Goal: Task Accomplishment & Management: Complete application form

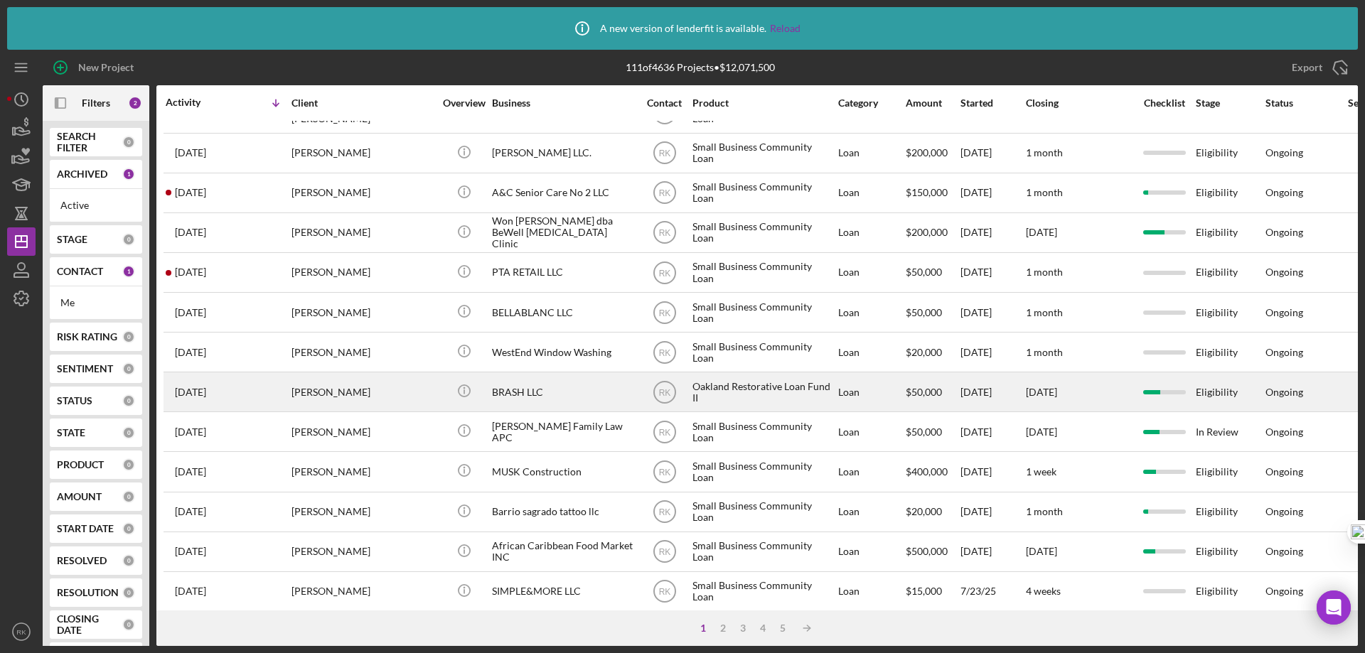
scroll to position [48, 0]
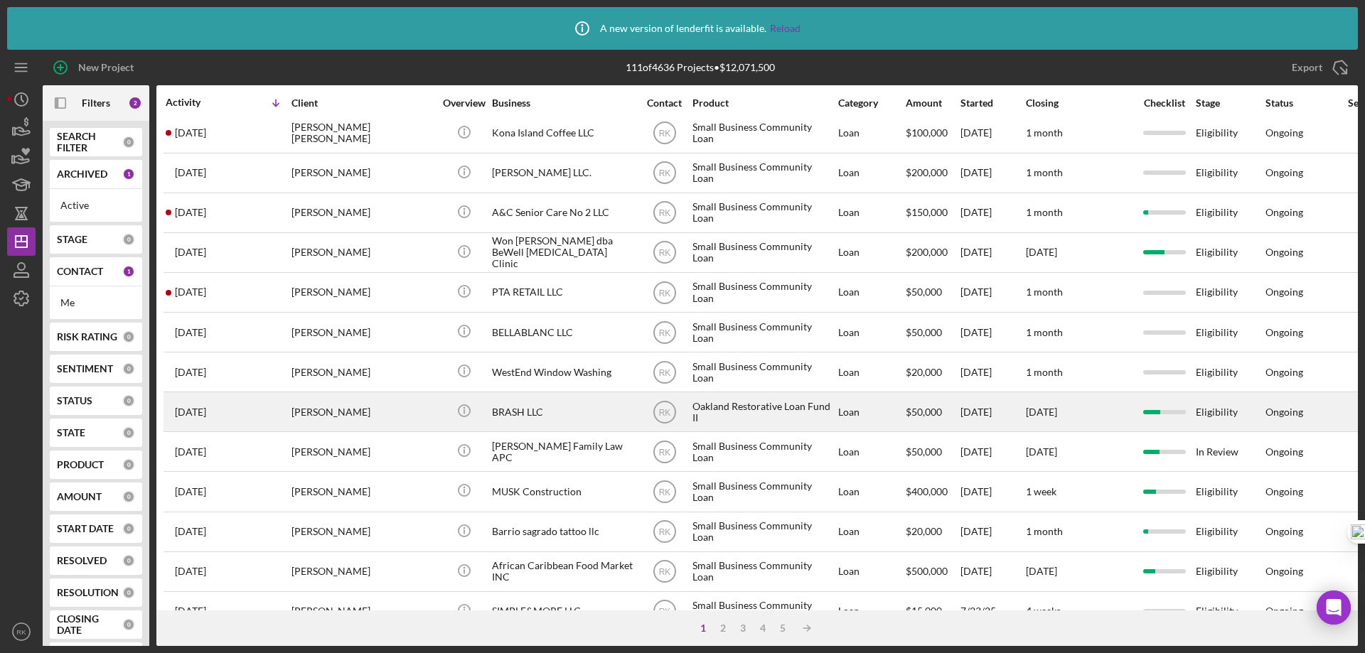
click at [509, 412] on div "BRASH LLC" at bounding box center [563, 412] width 142 height 38
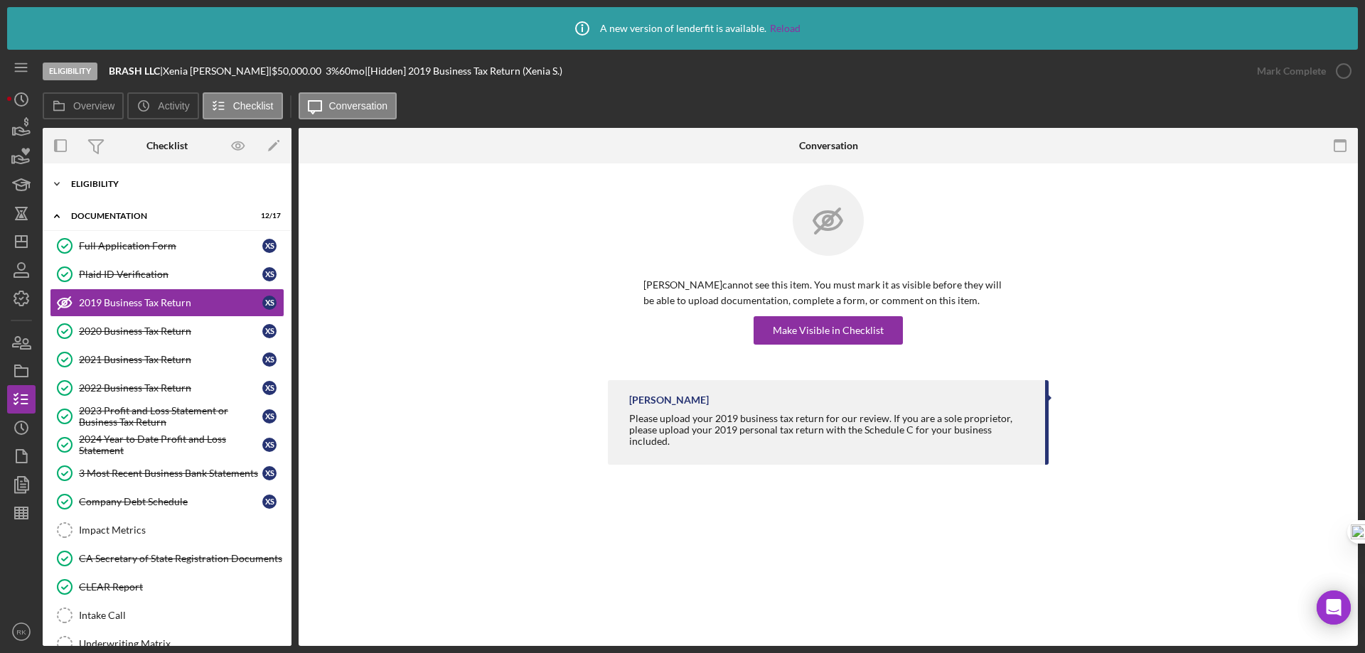
click at [122, 192] on div "Icon/Expander Eligibility 7 / 7" at bounding box center [167, 184] width 249 height 28
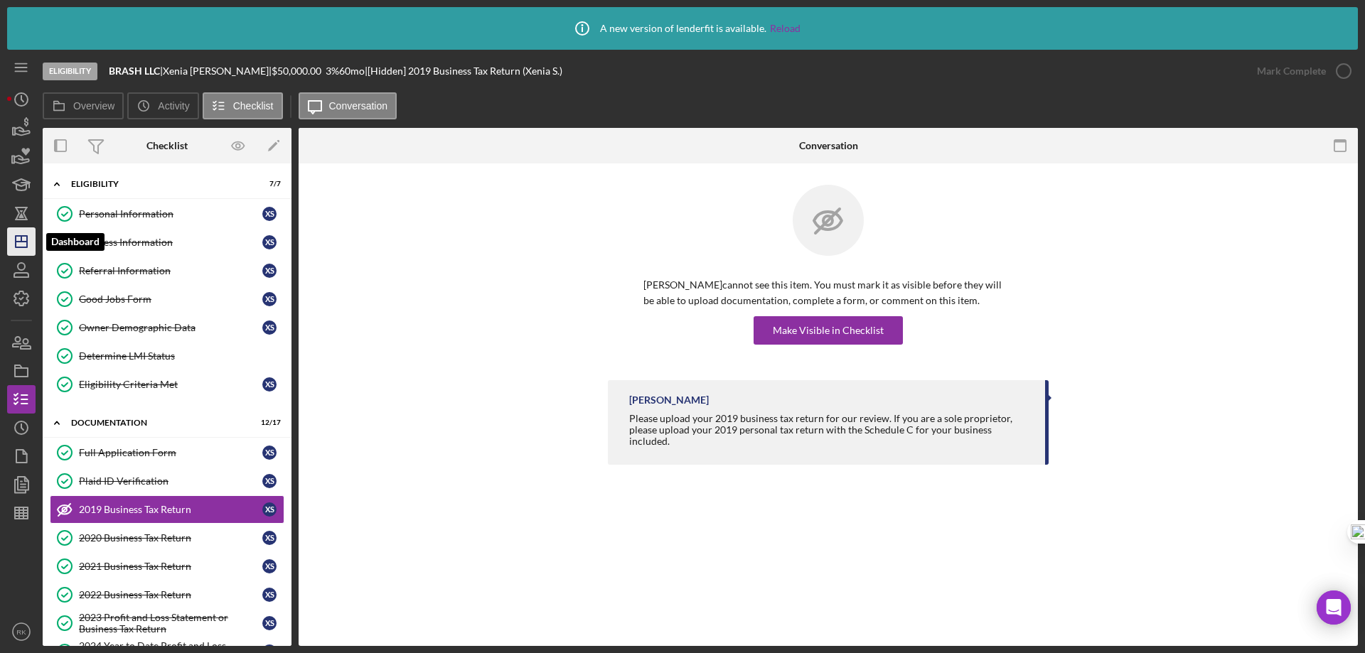
click at [28, 247] on icon "Icon/Dashboard" at bounding box center [22, 242] width 36 height 36
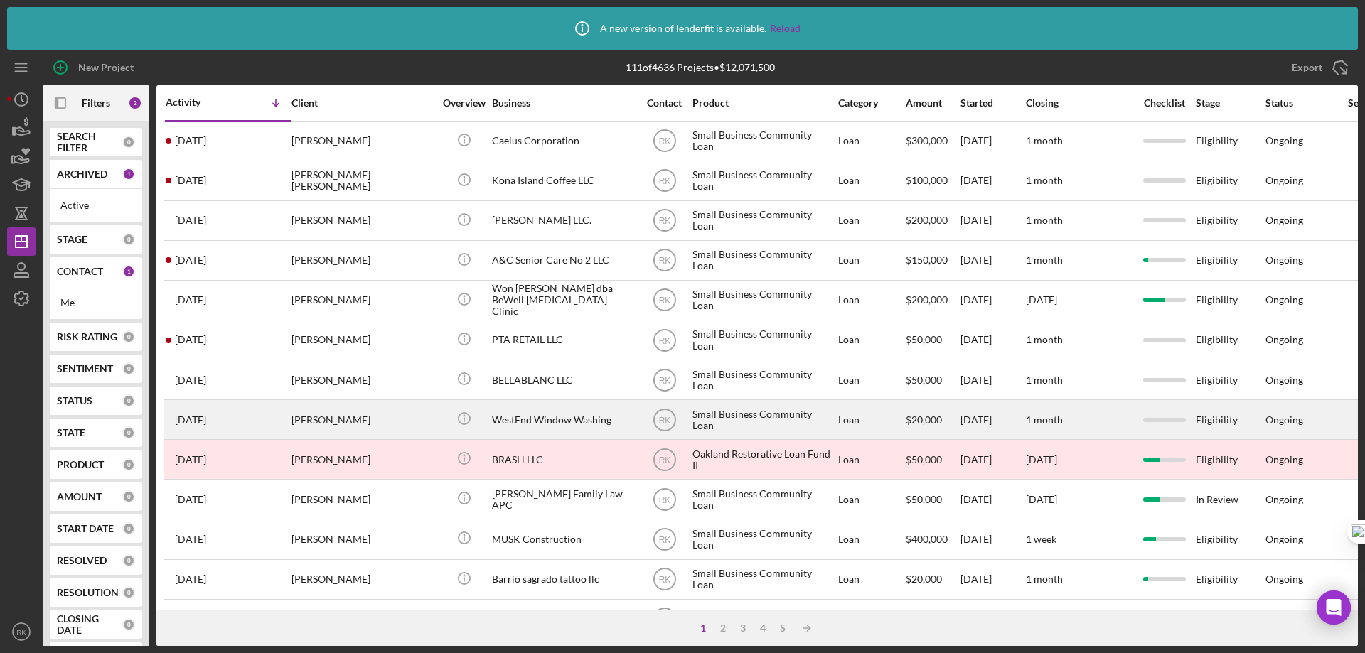
click at [380, 430] on div "[PERSON_NAME]" at bounding box center [362, 420] width 142 height 38
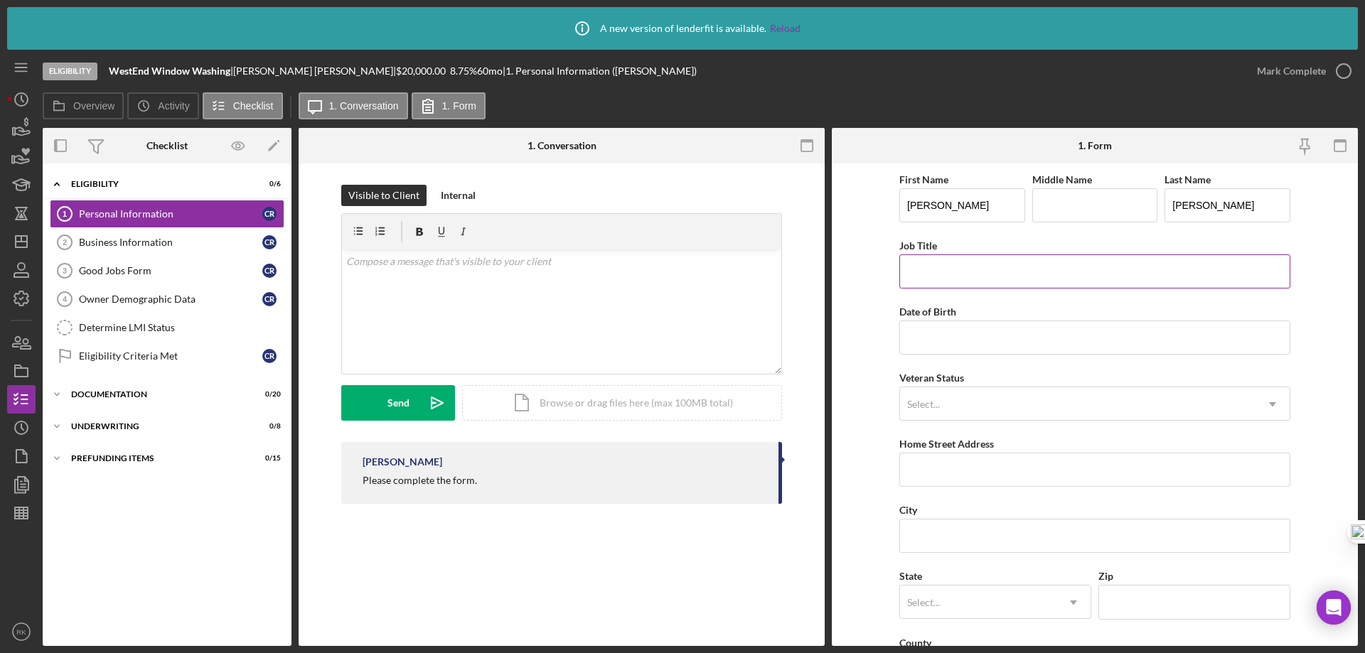
drag, startPoint x: 919, startPoint y: 274, endPoint x: 1093, endPoint y: 279, distance: 174.2
click at [1093, 279] on input "Job Title" at bounding box center [1094, 271] width 391 height 34
click at [163, 244] on div "Business Information" at bounding box center [170, 242] width 183 height 11
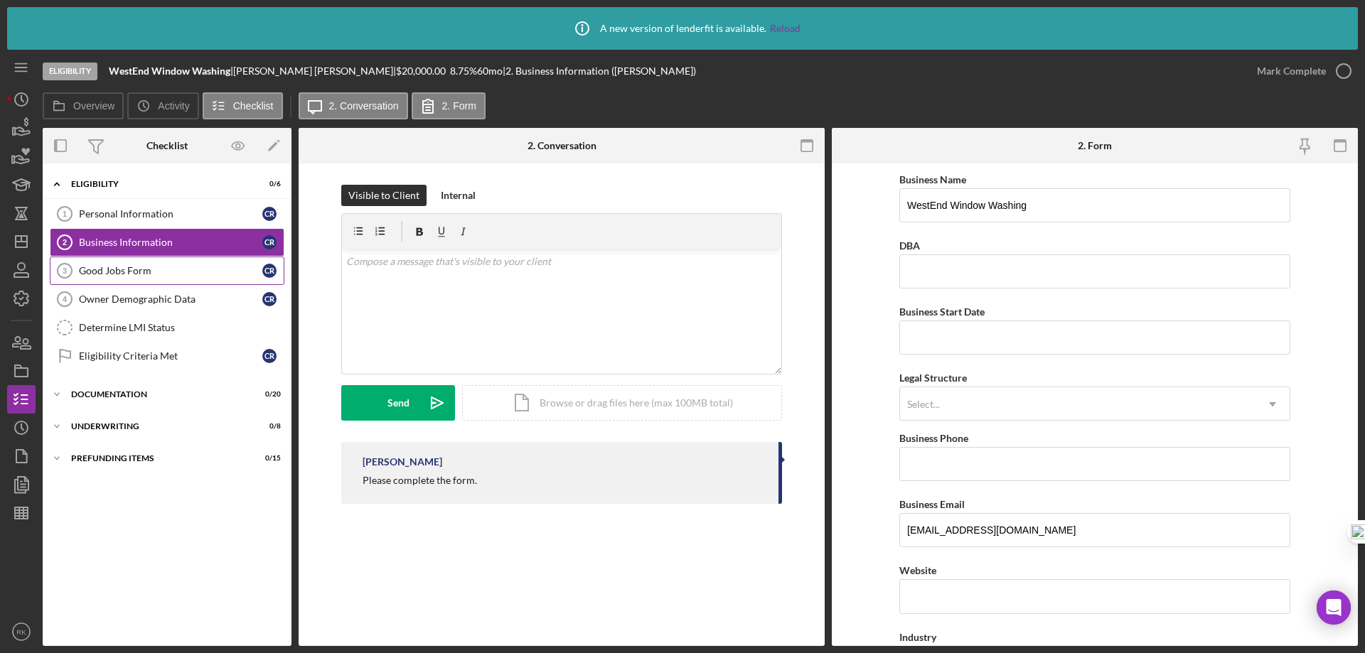
click at [146, 284] on link "Good Jobs Form 3 Good Jobs Form C R" at bounding box center [167, 271] width 235 height 28
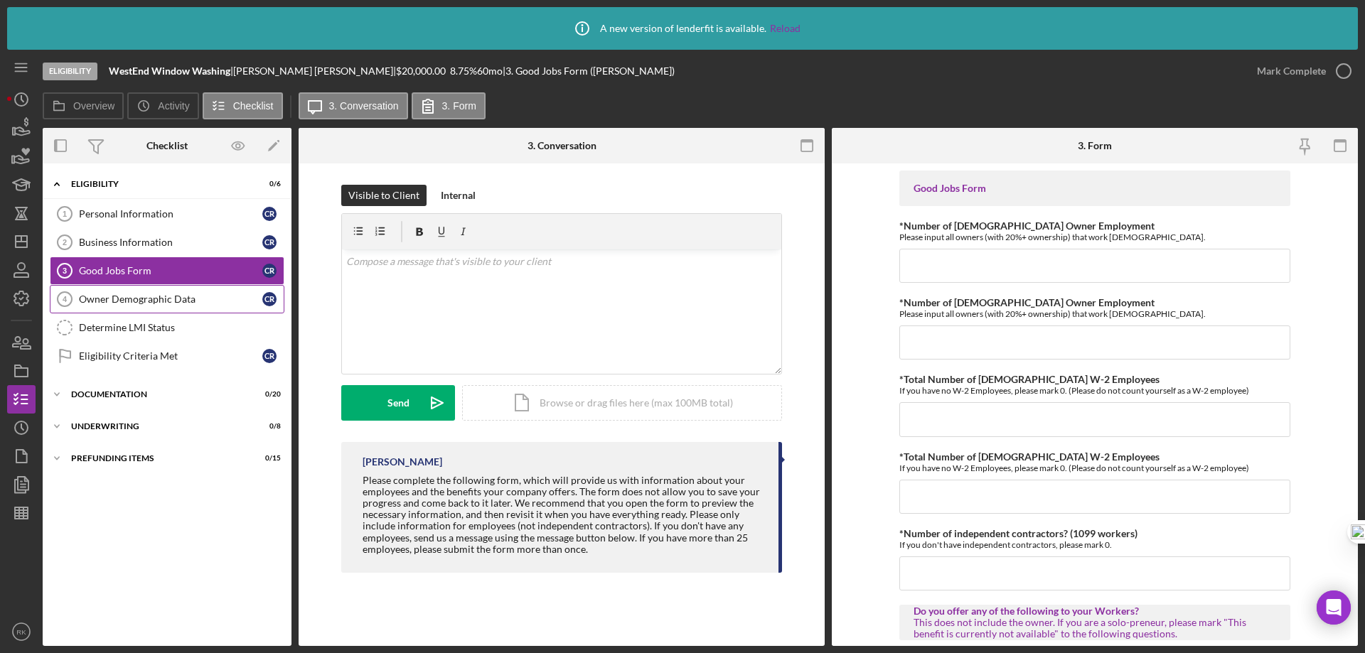
click at [155, 301] on div "Owner Demographic Data" at bounding box center [170, 299] width 183 height 11
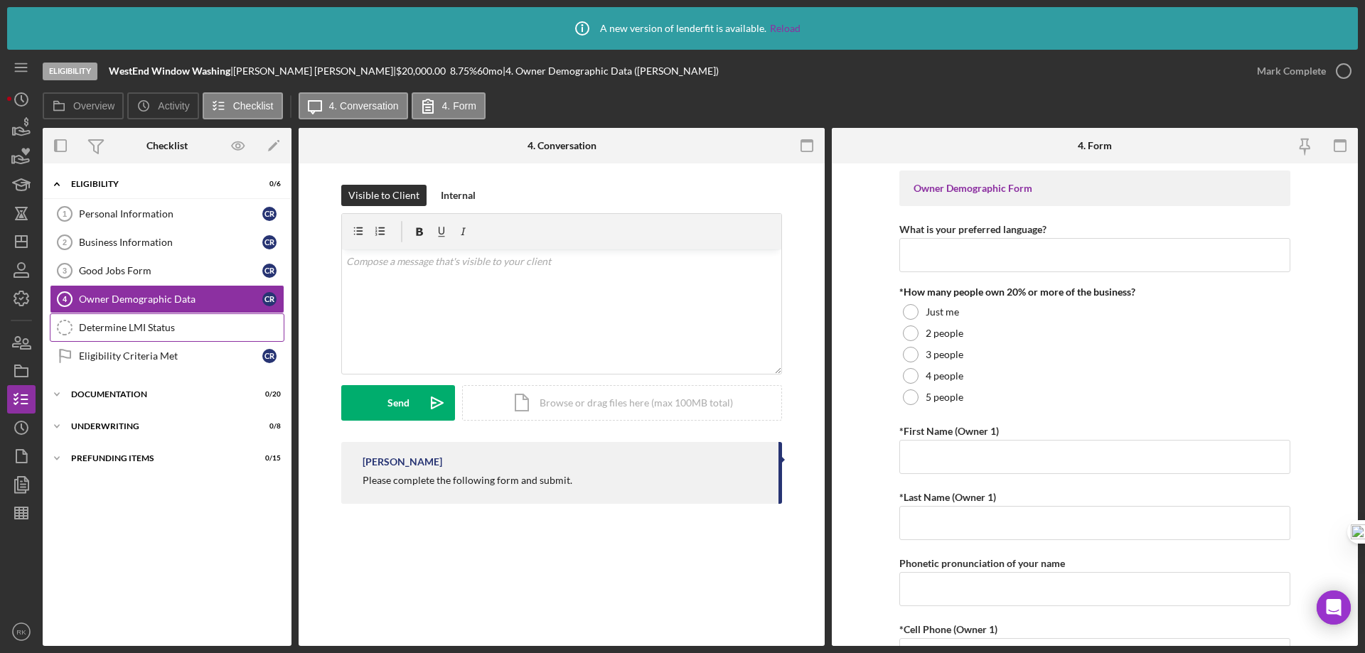
click at [158, 332] on div "Determine LMI Status" at bounding box center [181, 327] width 205 height 11
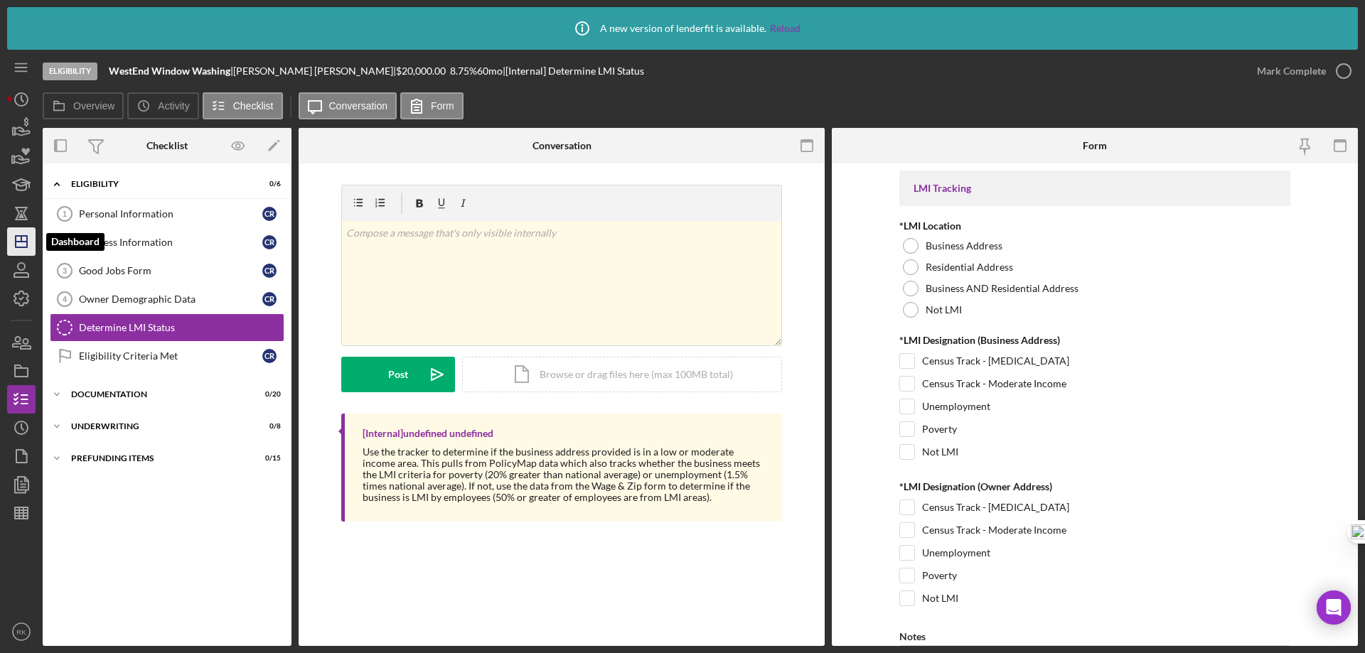
click at [17, 237] on icon "Icon/Dashboard" at bounding box center [22, 242] width 36 height 36
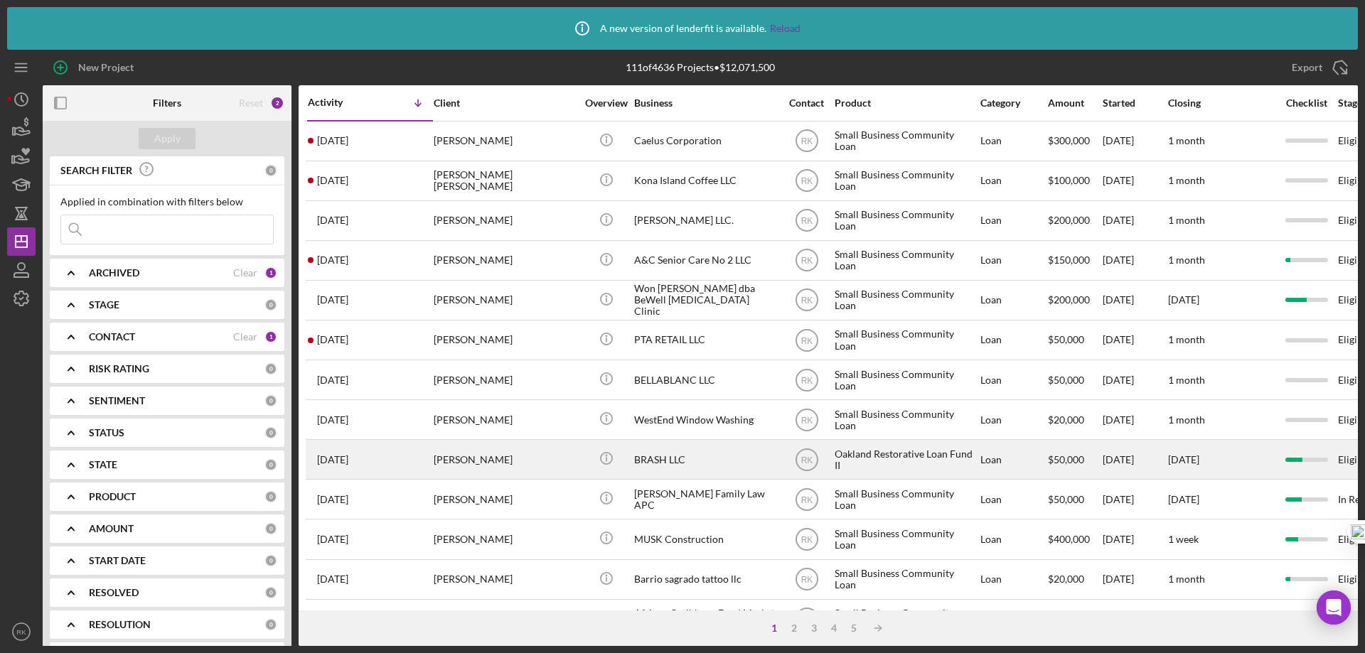
click at [484, 456] on div "[PERSON_NAME]" at bounding box center [505, 460] width 142 height 38
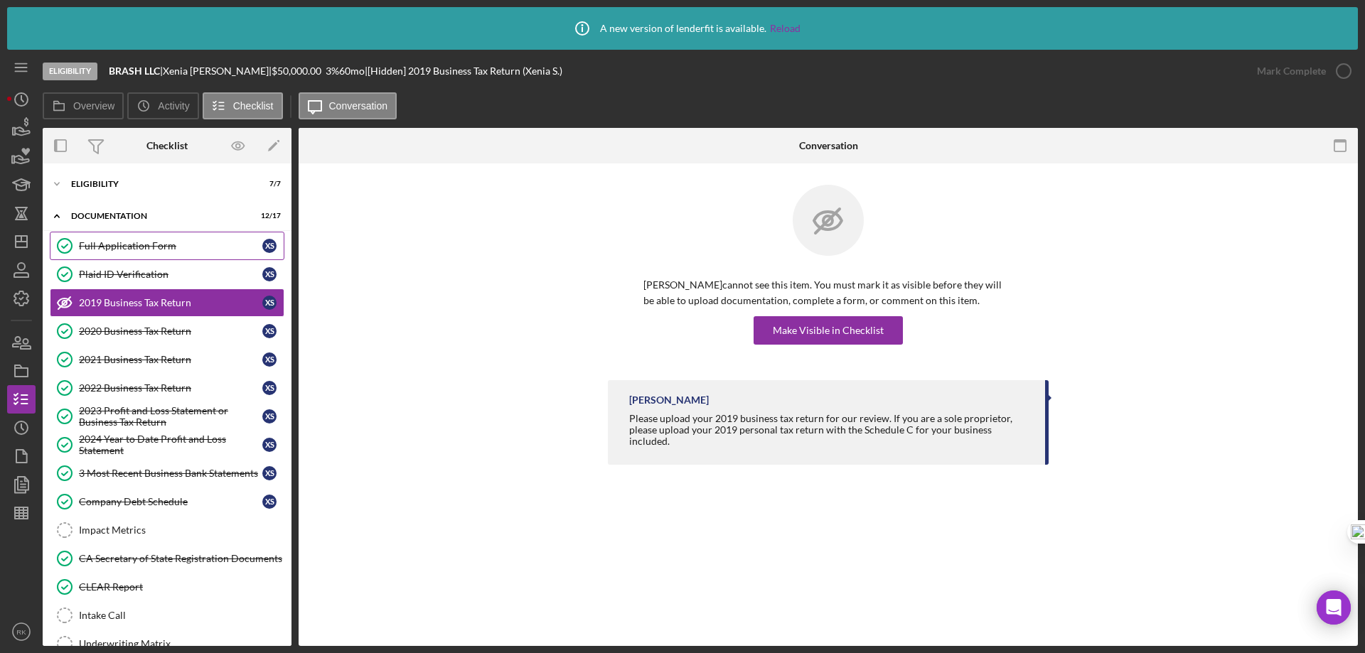
click at [131, 248] on div "Full Application Form" at bounding box center [170, 245] width 183 height 11
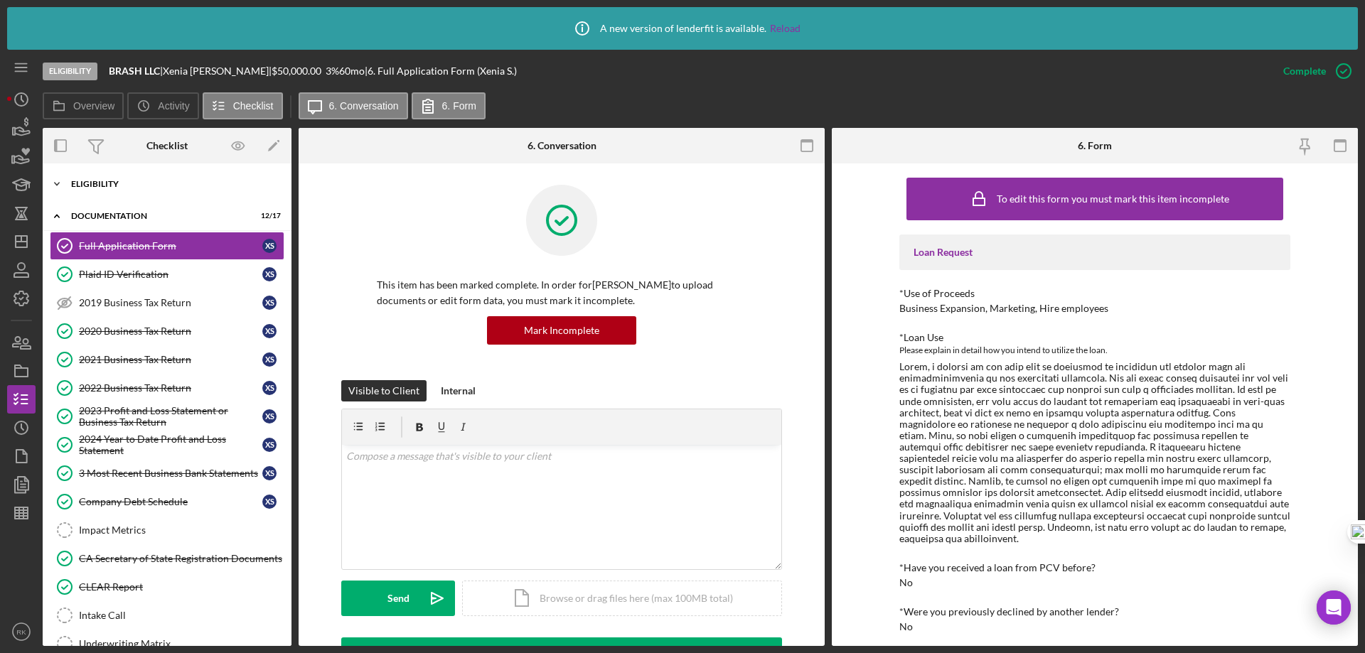
click at [111, 189] on div "Icon/Expander Eligibility 7 / 7" at bounding box center [167, 184] width 249 height 28
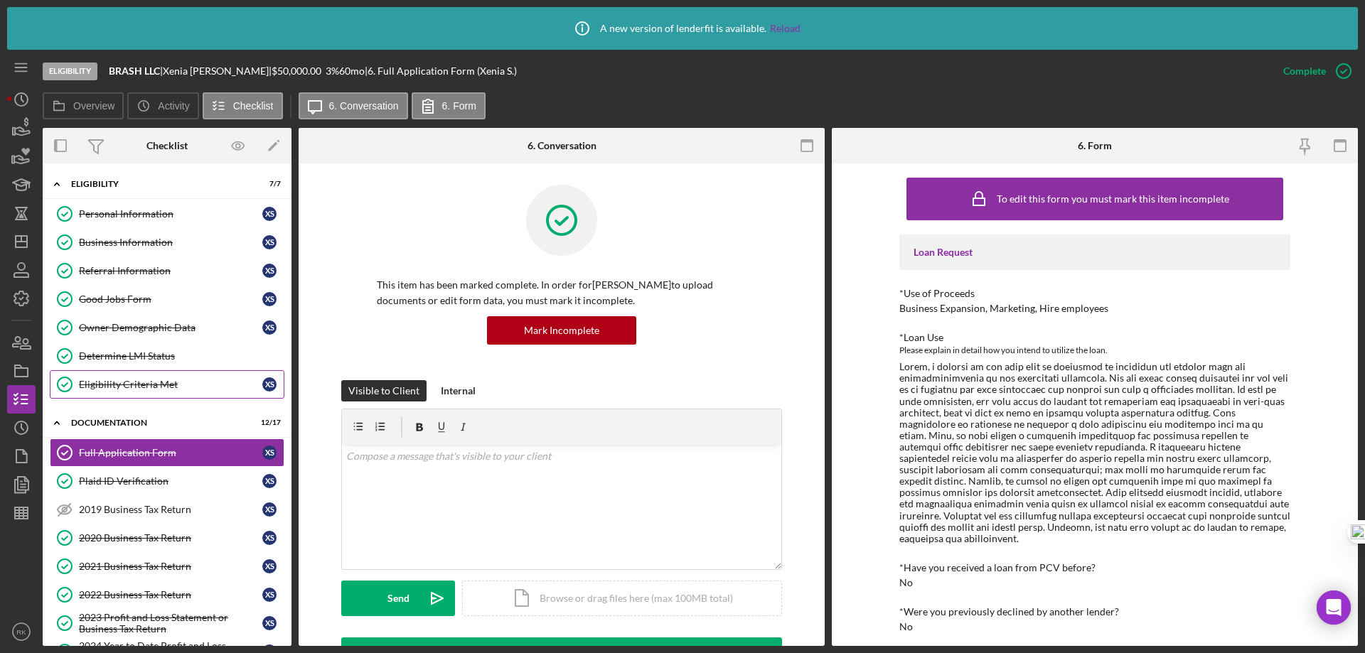
click at [125, 388] on div "Eligibility Criteria Met" at bounding box center [170, 384] width 183 height 11
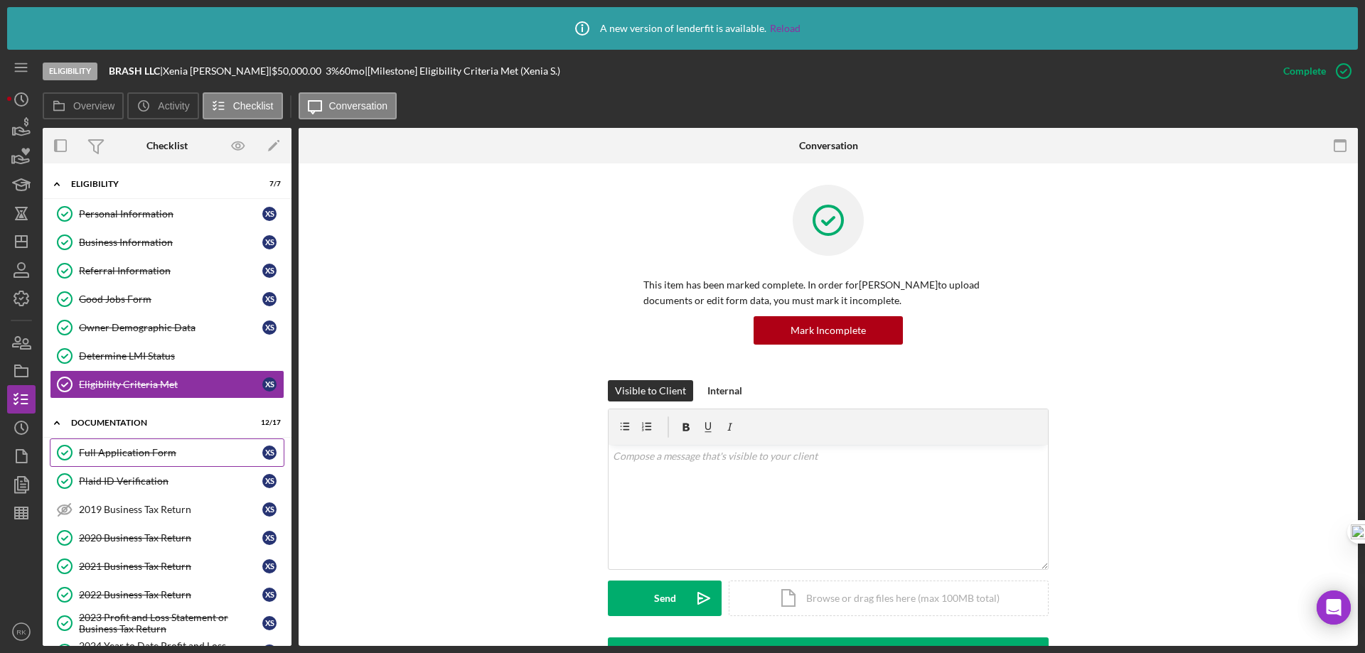
click at [137, 449] on div "Full Application Form" at bounding box center [170, 452] width 183 height 11
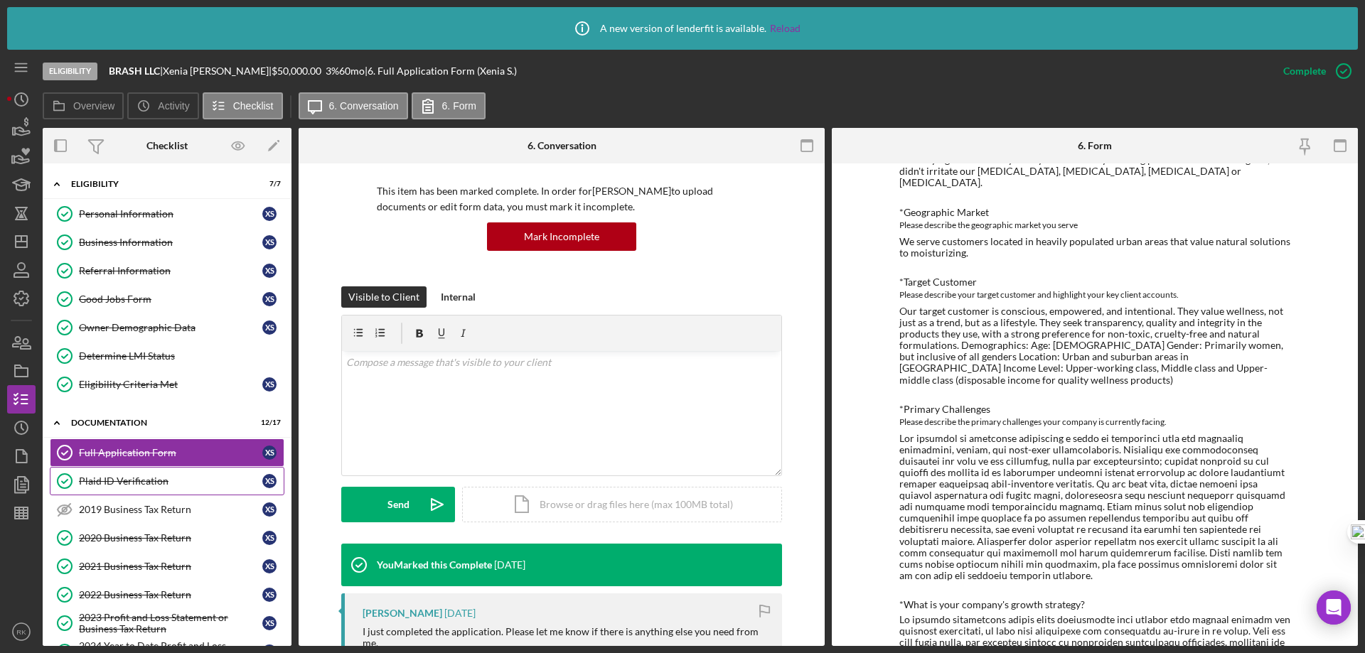
scroll to position [95, 0]
click at [122, 487] on div "Plaid ID Verification" at bounding box center [170, 481] width 183 height 11
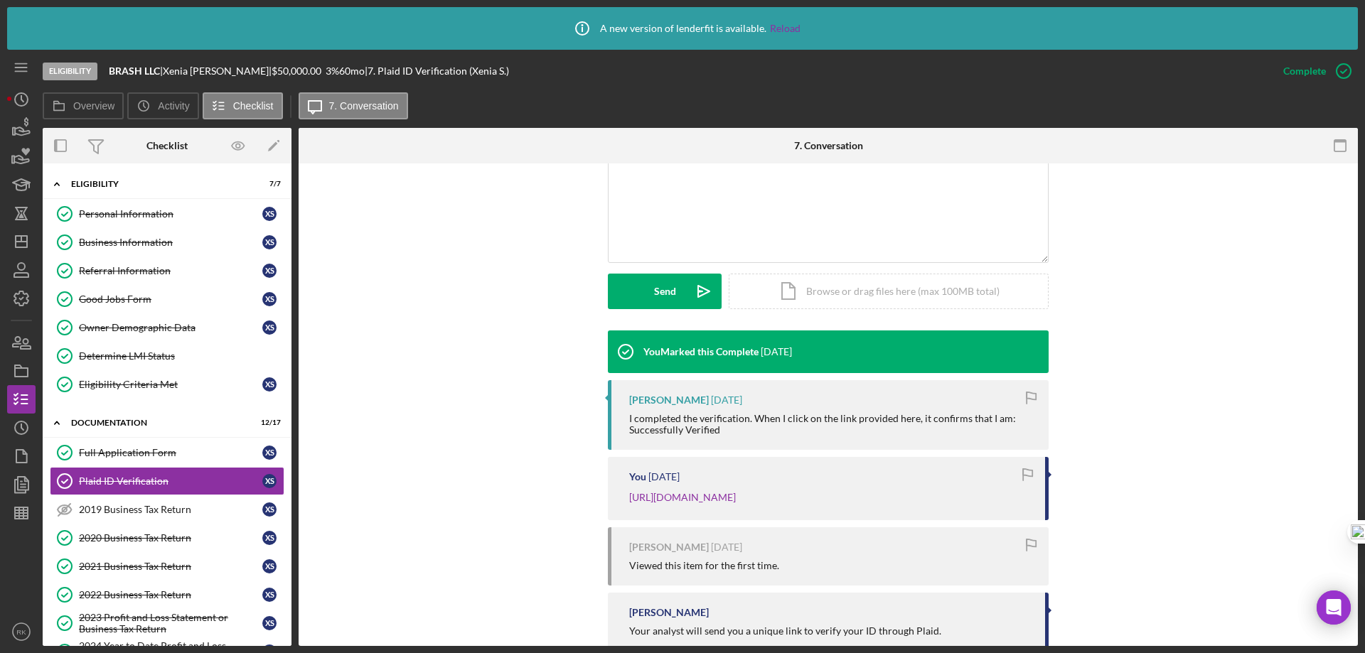
scroll to position [308, 0]
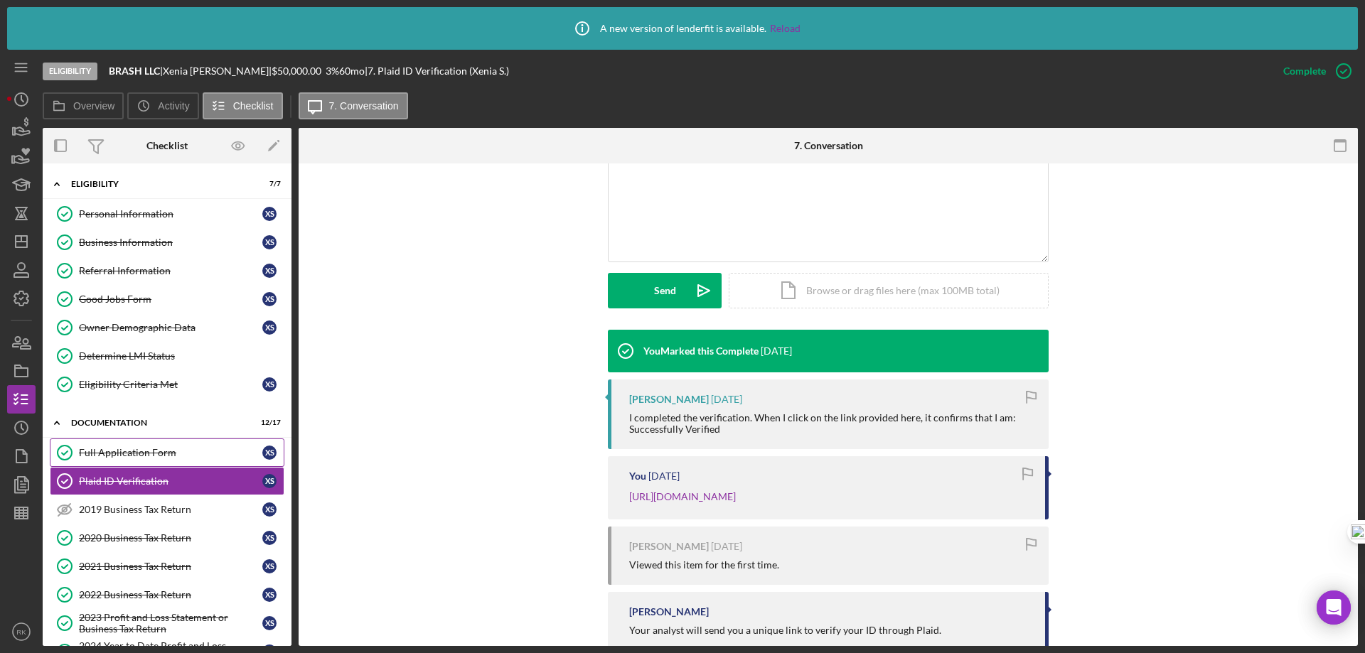
click at [158, 454] on div "Full Application Form" at bounding box center [170, 452] width 183 height 11
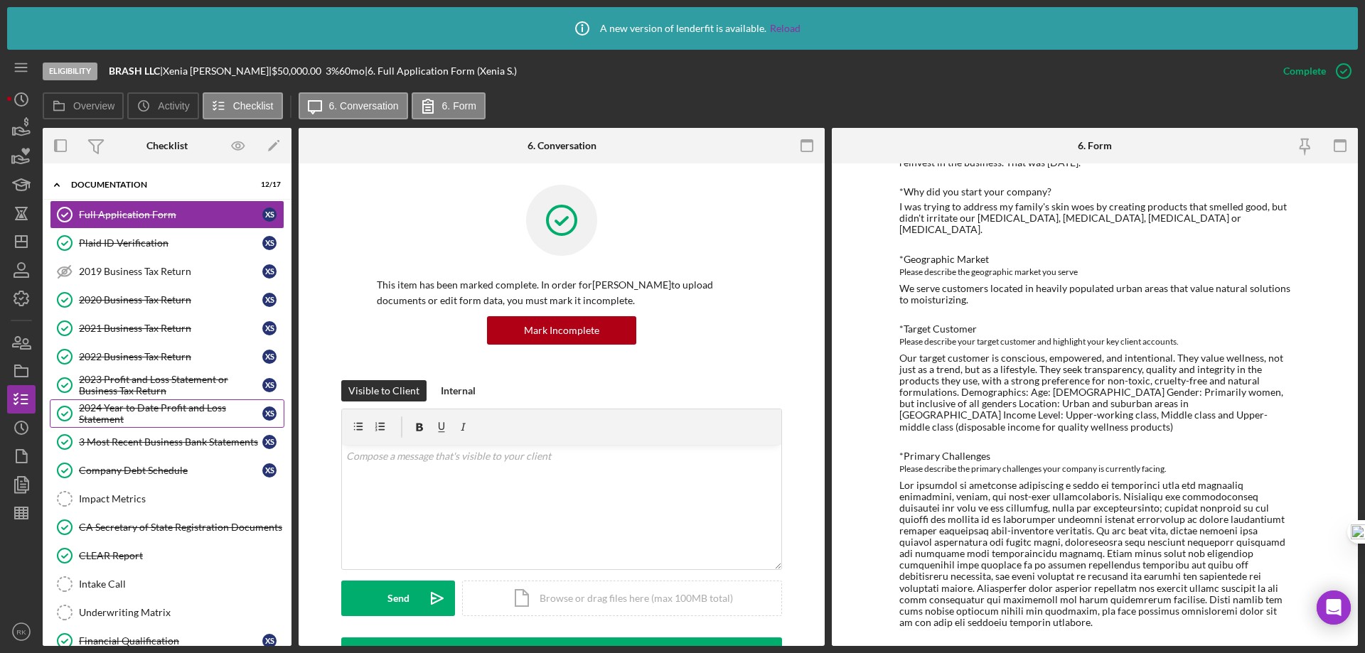
scroll to position [237, 0]
drag, startPoint x: 143, startPoint y: 303, endPoint x: 171, endPoint y: 359, distance: 62.0
click at [143, 303] on div "2020 Business Tax Return" at bounding box center [170, 300] width 183 height 11
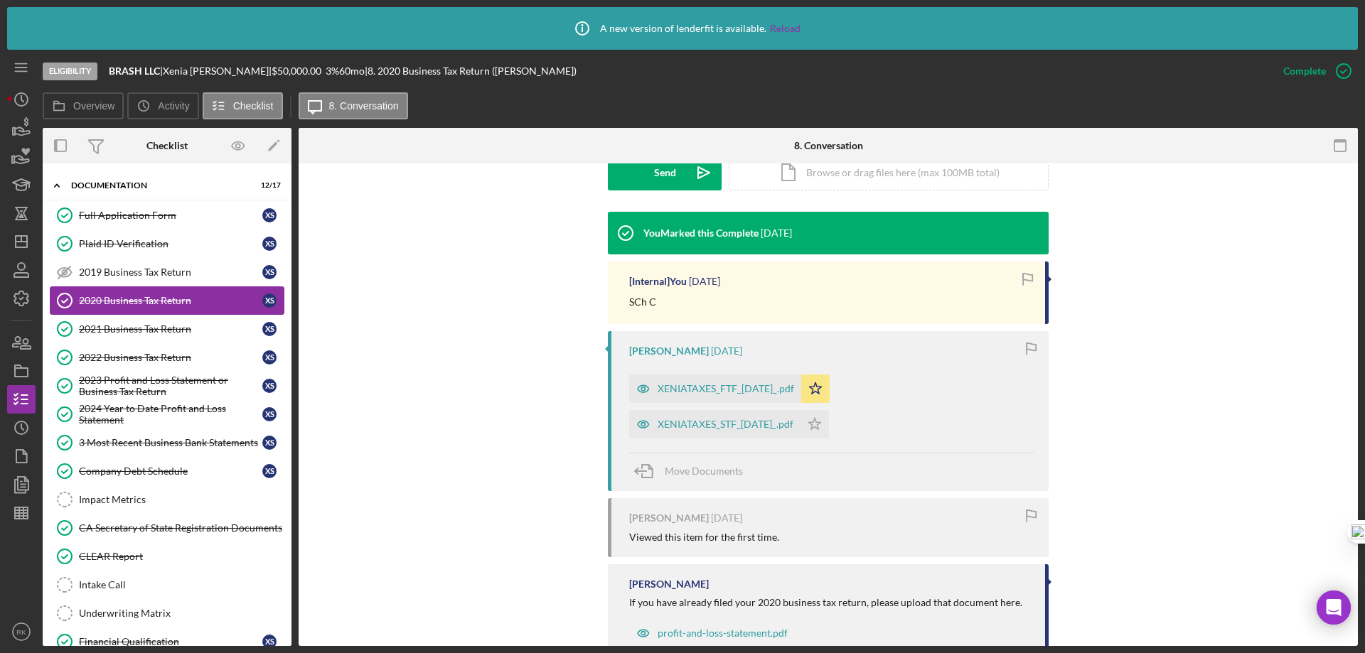
scroll to position [426, 0]
click at [711, 391] on div "XENIATAXES_FTF_[DATE]_.pdf" at bounding box center [725, 387] width 136 height 11
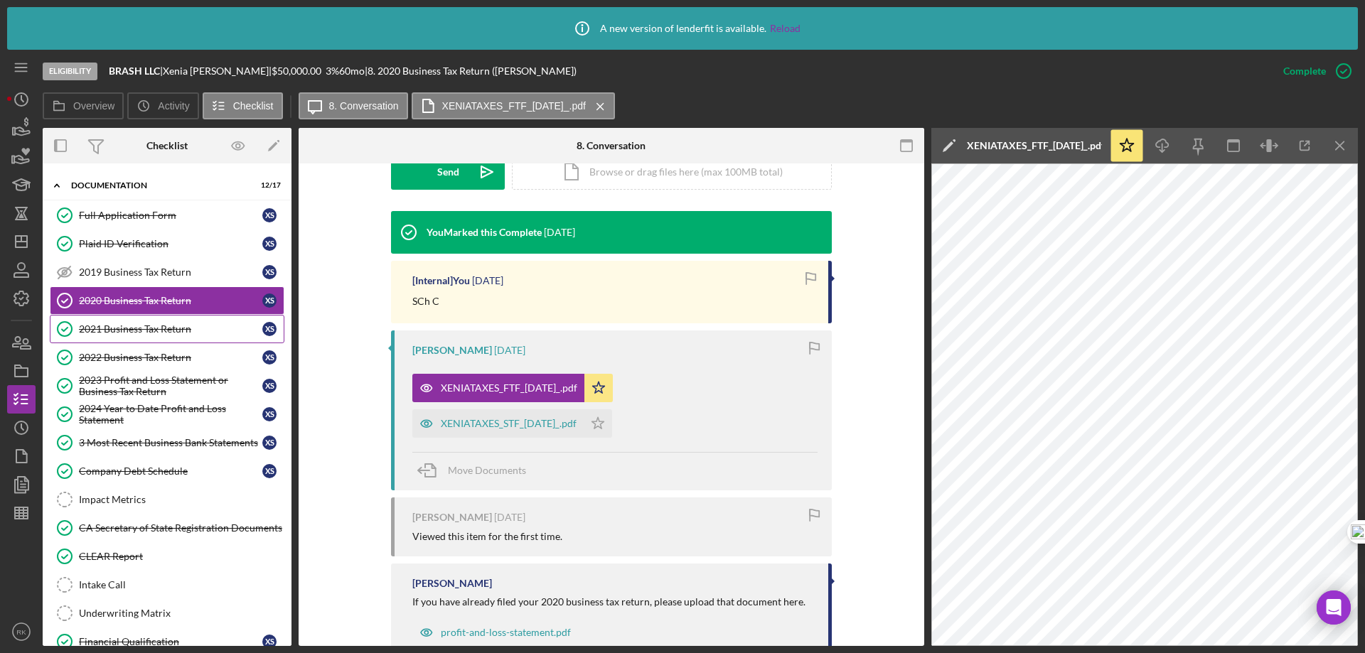
click at [140, 335] on link "2021 Business Tax Return 2021 Business Tax Return X S" at bounding box center [167, 329] width 235 height 28
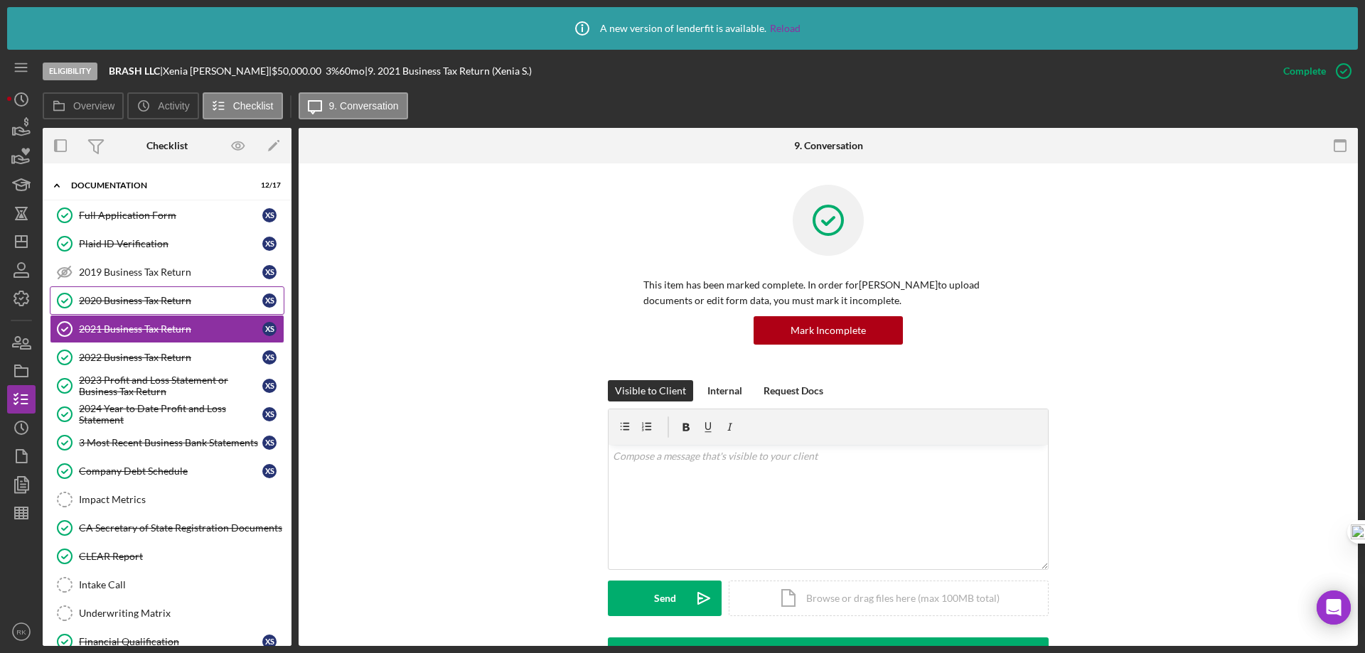
click at [133, 306] on div "2020 Business Tax Return" at bounding box center [170, 300] width 183 height 11
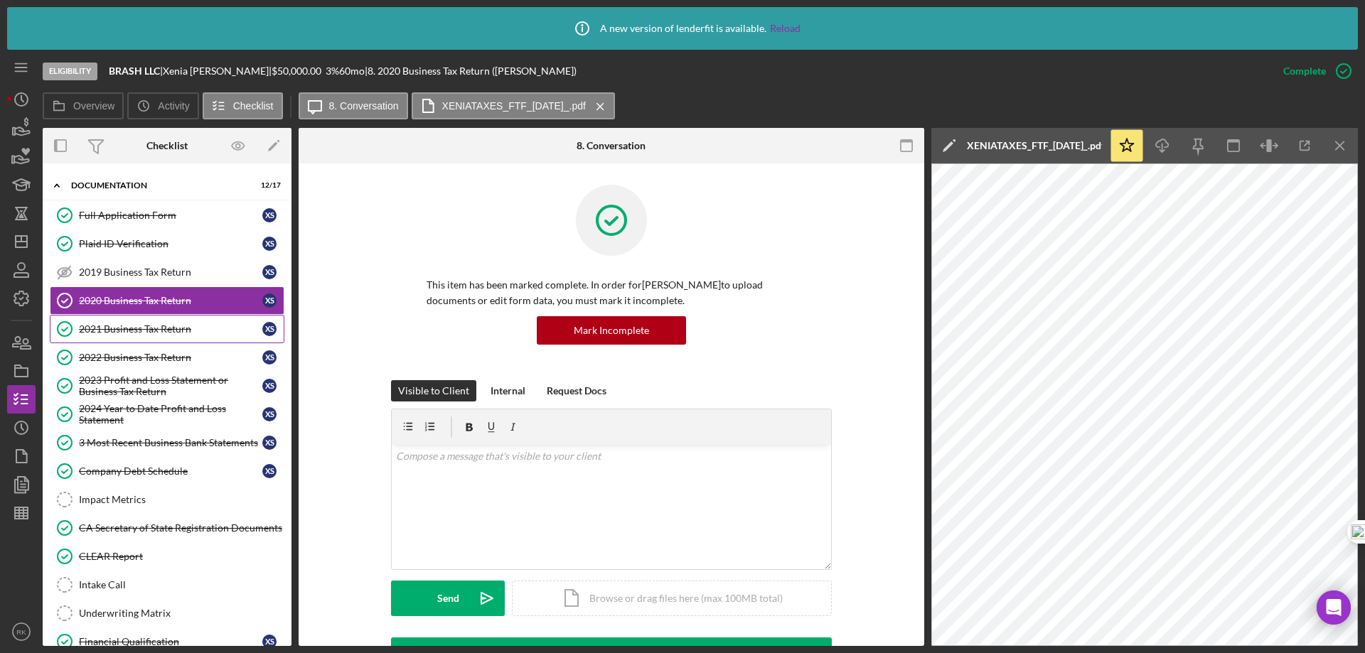
click at [140, 338] on link "2021 Business Tax Return 2021 Business Tax Return X S" at bounding box center [167, 329] width 235 height 28
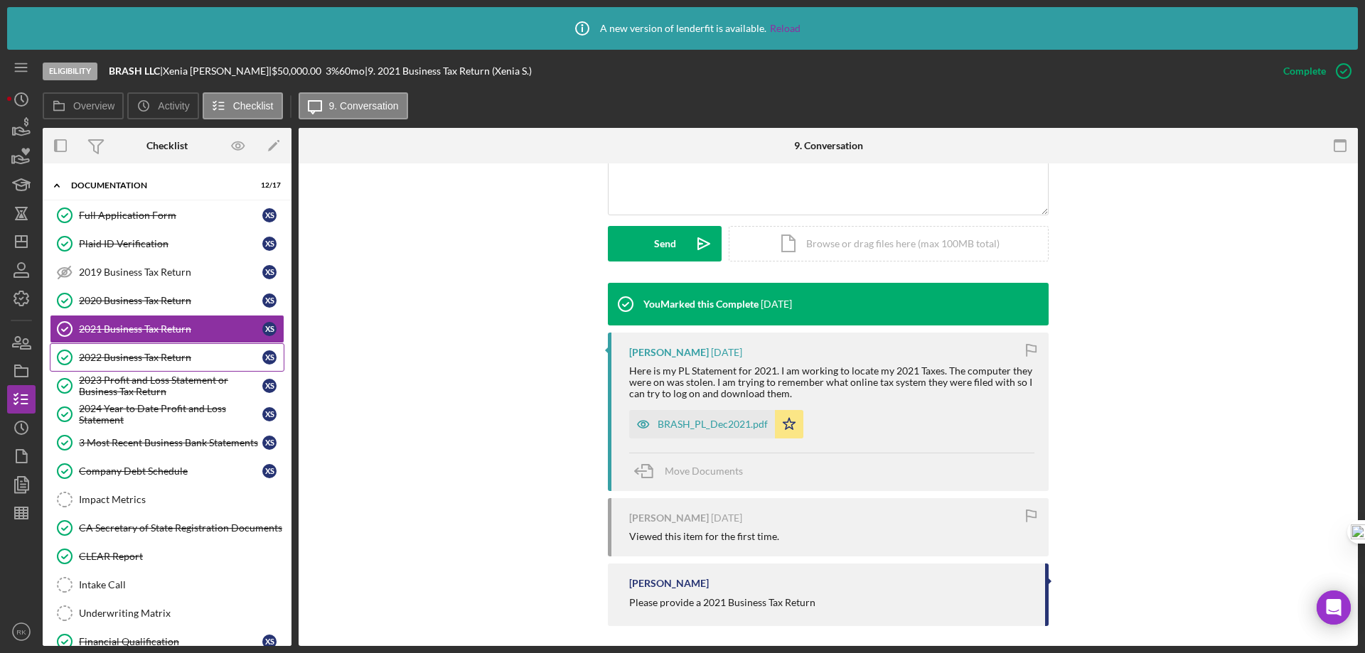
scroll to position [355, 0]
click at [144, 385] on div "2023 Profit and Loss Statement or Business Tax Return" at bounding box center [170, 386] width 183 height 23
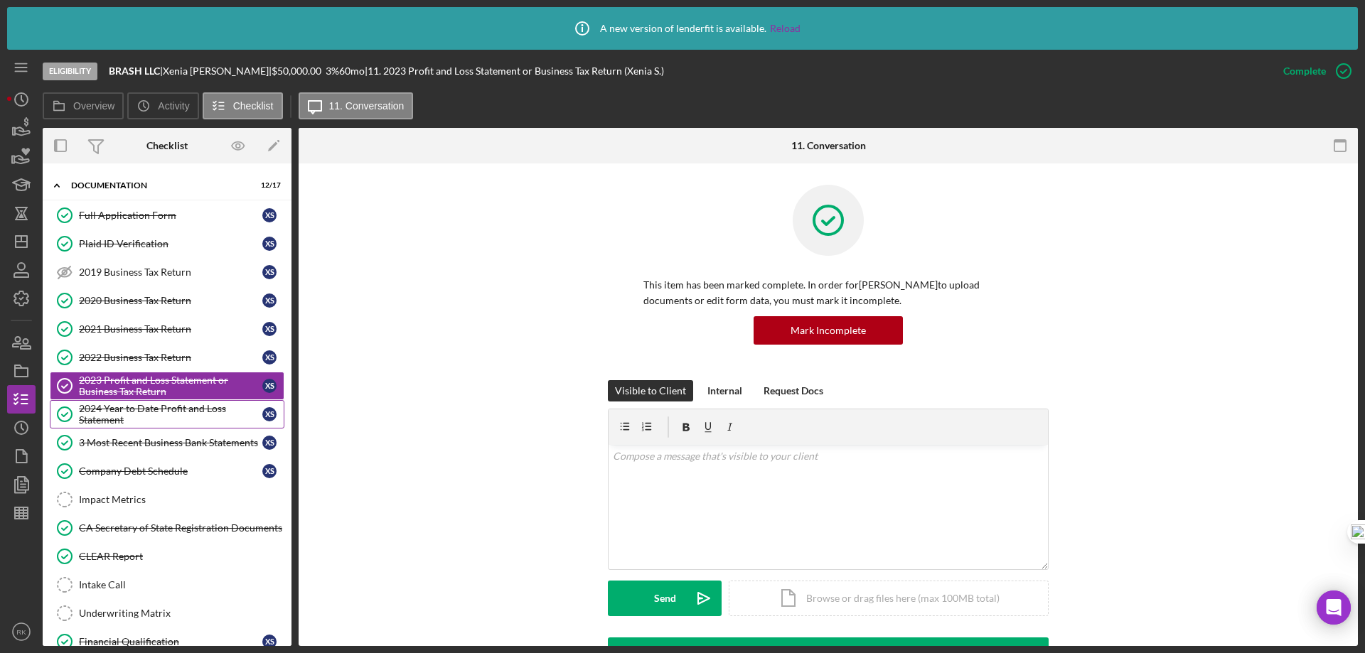
click at [148, 421] on div "2024 Year to Date Profit and Loss Statement" at bounding box center [170, 414] width 183 height 23
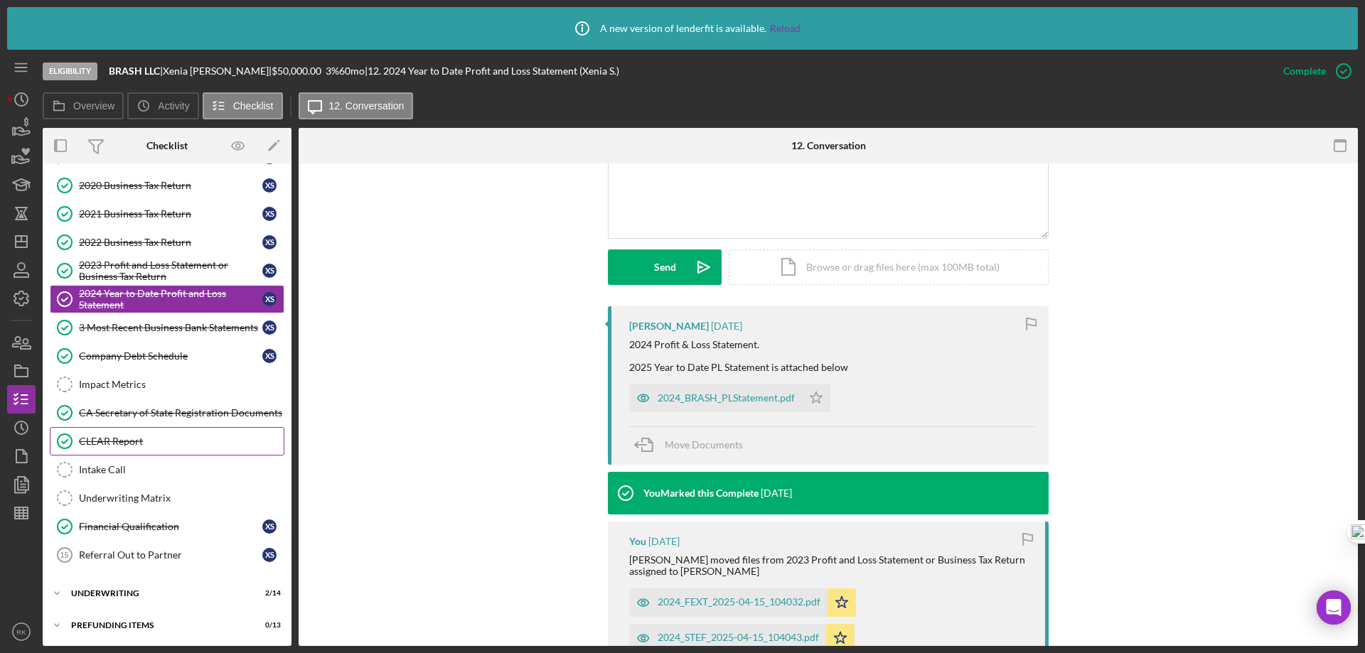
scroll to position [354, 0]
click at [109, 598] on div "Icon/Expander Underwriting 2 / 14" at bounding box center [167, 592] width 249 height 28
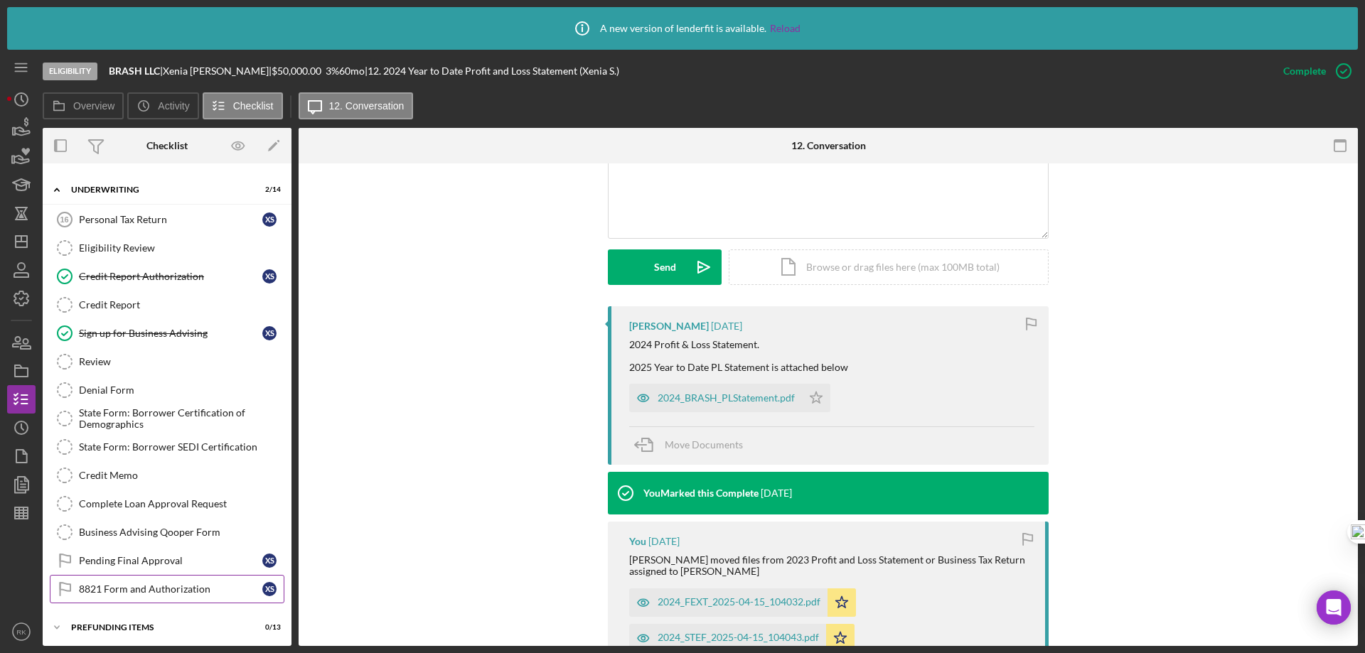
scroll to position [757, 0]
drag, startPoint x: 151, startPoint y: 594, endPoint x: 693, endPoint y: 545, distance: 544.5
click at [151, 593] on div "8821 Form and Authorization" at bounding box center [170, 588] width 183 height 11
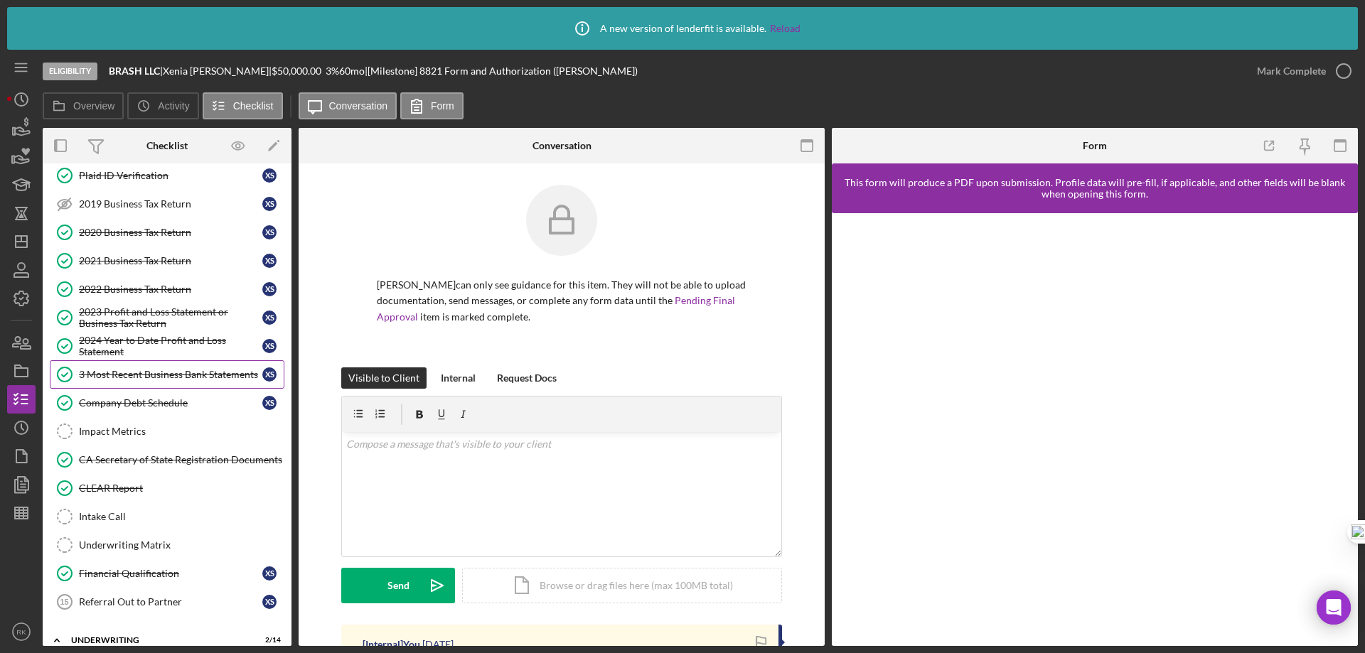
scroll to position [306, 0]
click at [127, 377] on div "3 Most Recent Business Bank Statements" at bounding box center [170, 373] width 183 height 11
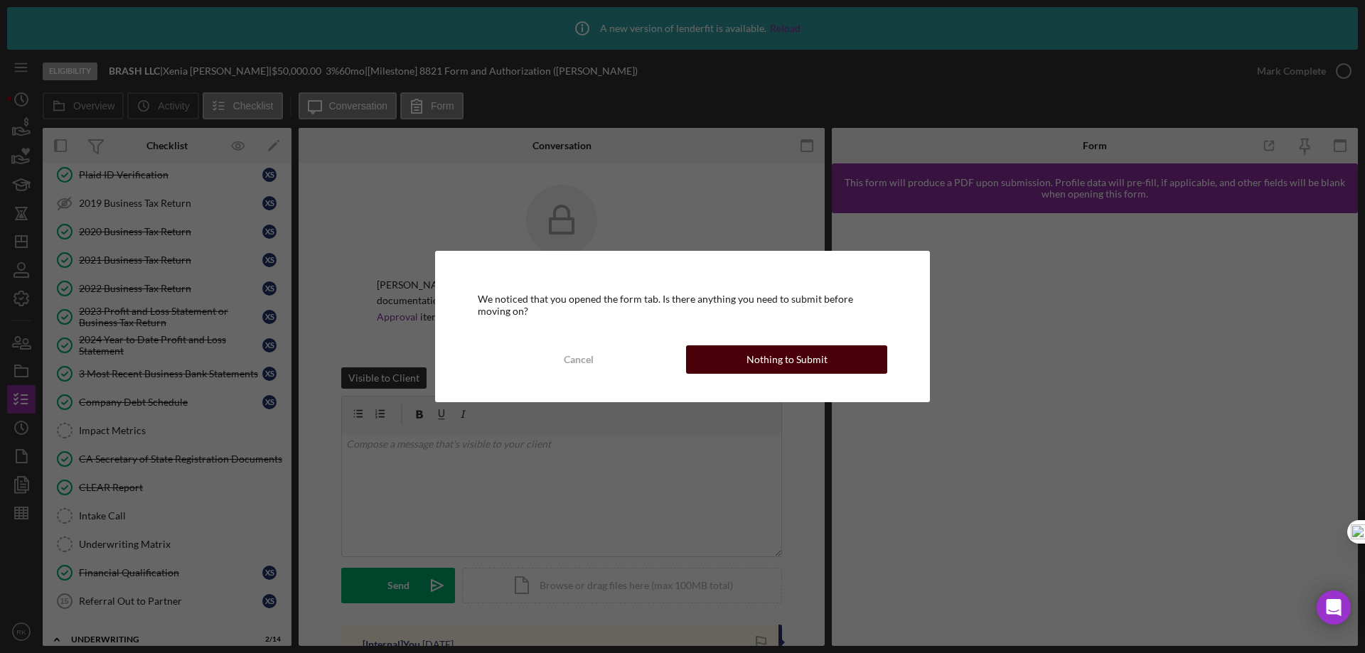
click at [716, 372] on button "Nothing to Submit" at bounding box center [786, 359] width 201 height 28
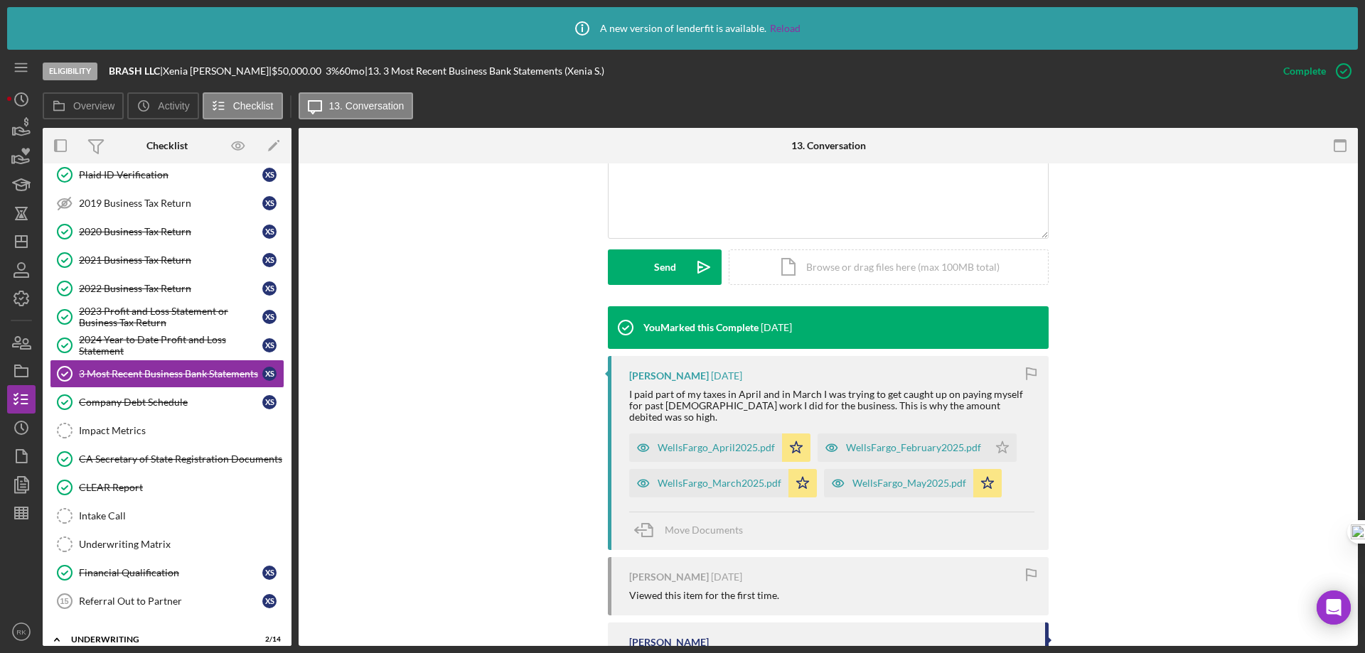
scroll to position [332, 0]
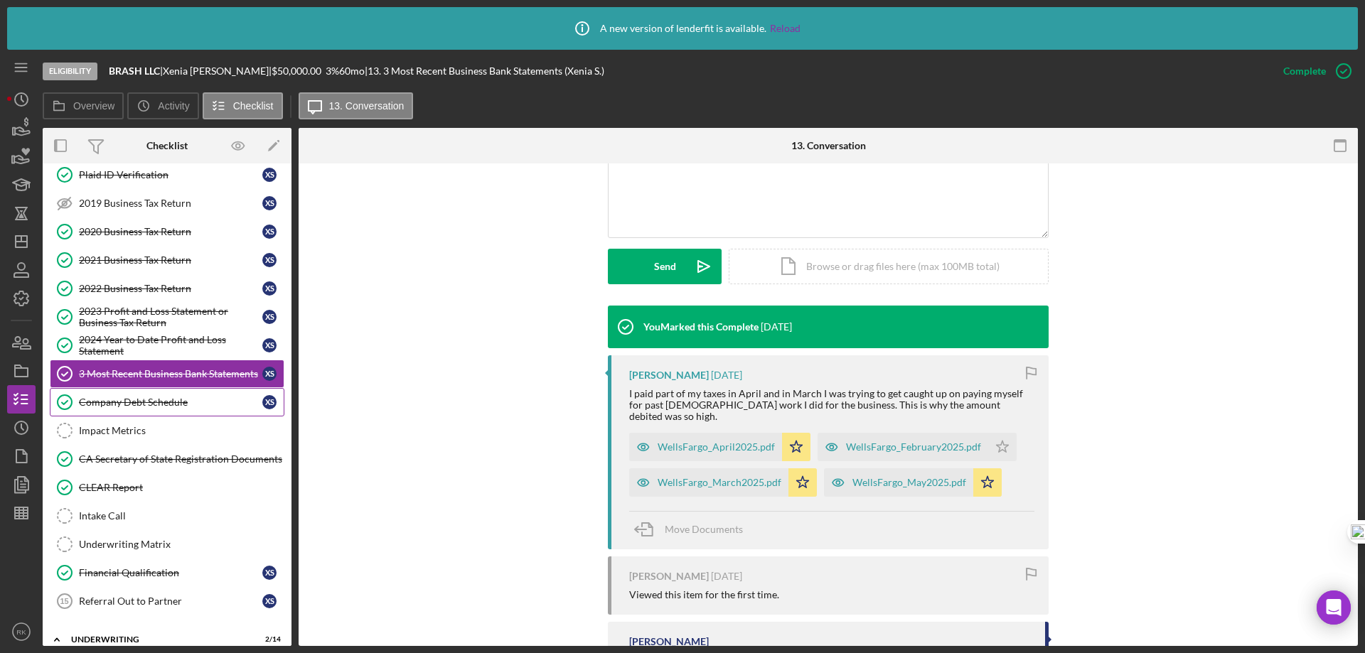
drag, startPoint x: 154, startPoint y: 404, endPoint x: 161, endPoint y: 407, distance: 7.3
click at [154, 403] on div "Company Debt Schedule" at bounding box center [170, 402] width 183 height 11
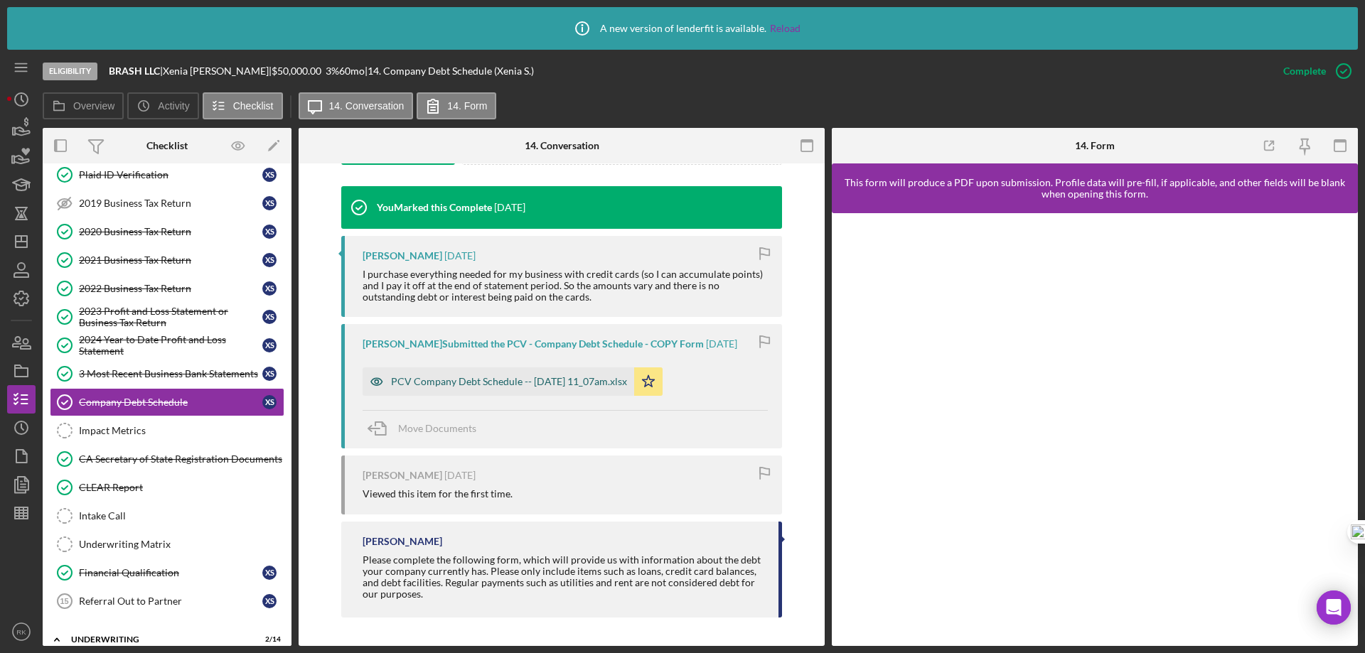
click at [509, 389] on div "PCV Company Debt Schedule -- [DATE] 11_07am.xlsx" at bounding box center [498, 381] width 272 height 28
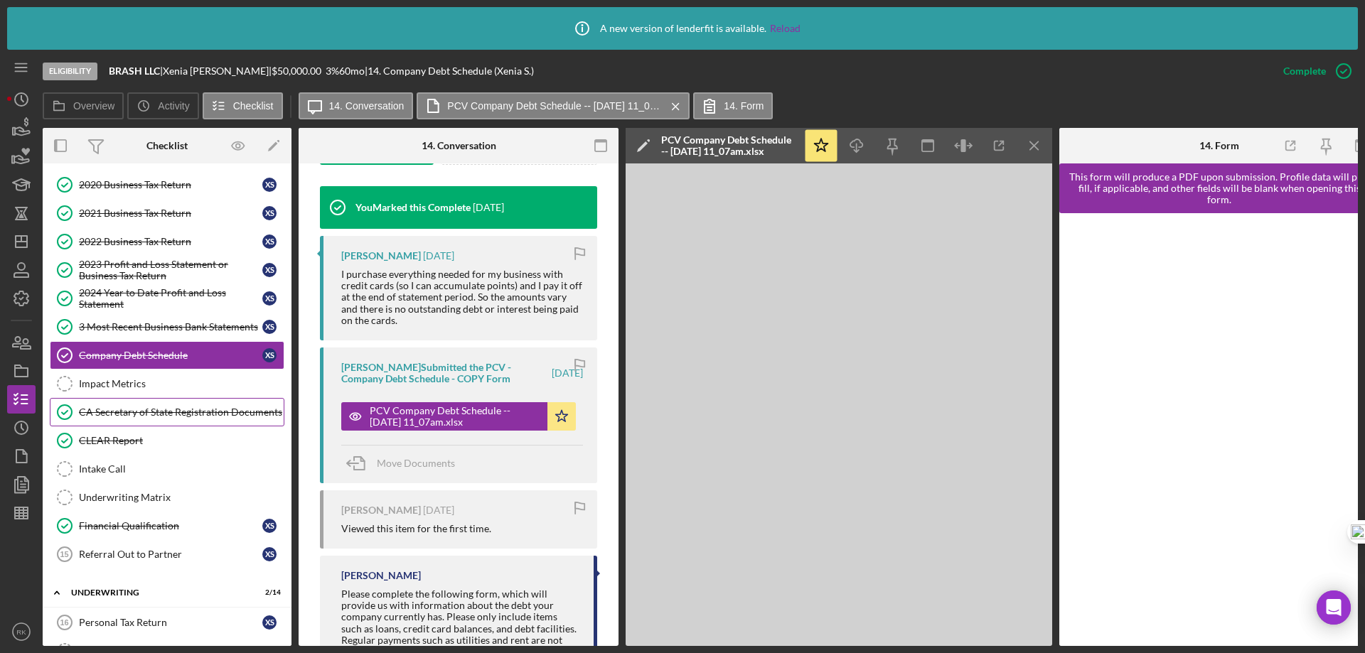
scroll to position [354, 0]
click at [142, 412] on div "CA Secretary of State Registration Documents" at bounding box center [181, 411] width 205 height 11
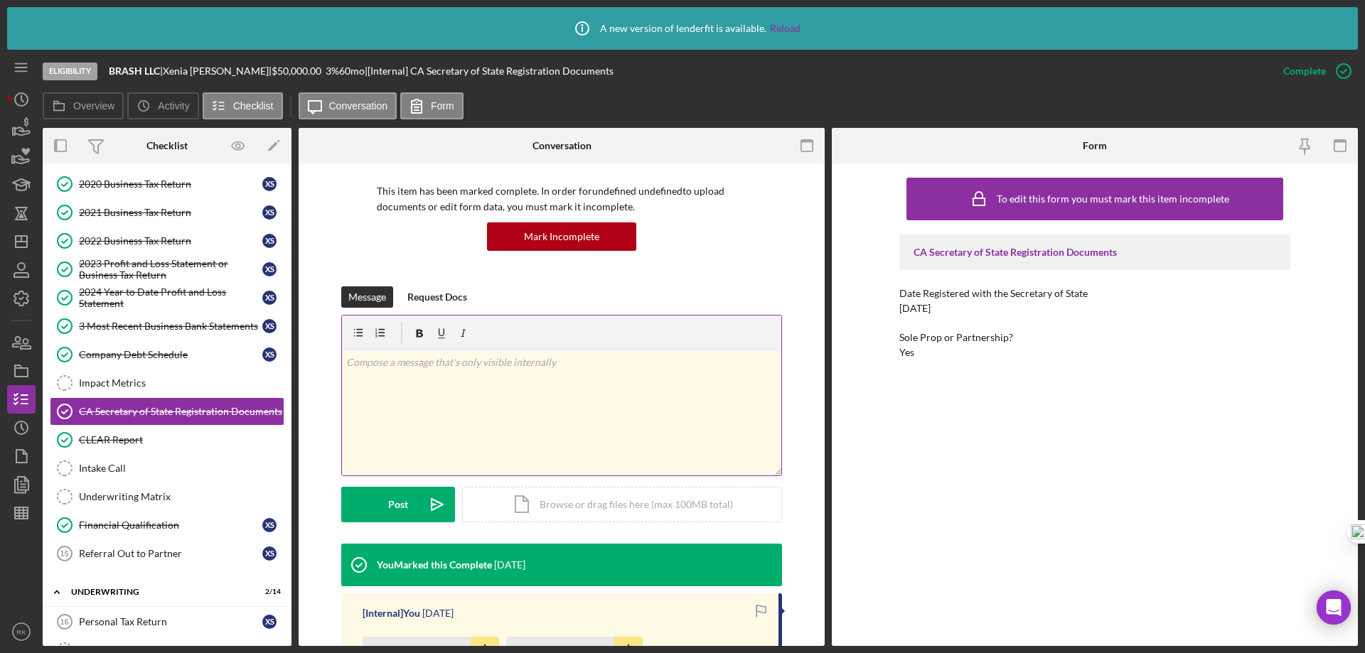
scroll to position [95, 0]
click at [365, 365] on p at bounding box center [561, 362] width 431 height 16
click at [452, 366] on p at bounding box center [561, 362] width 431 height 16
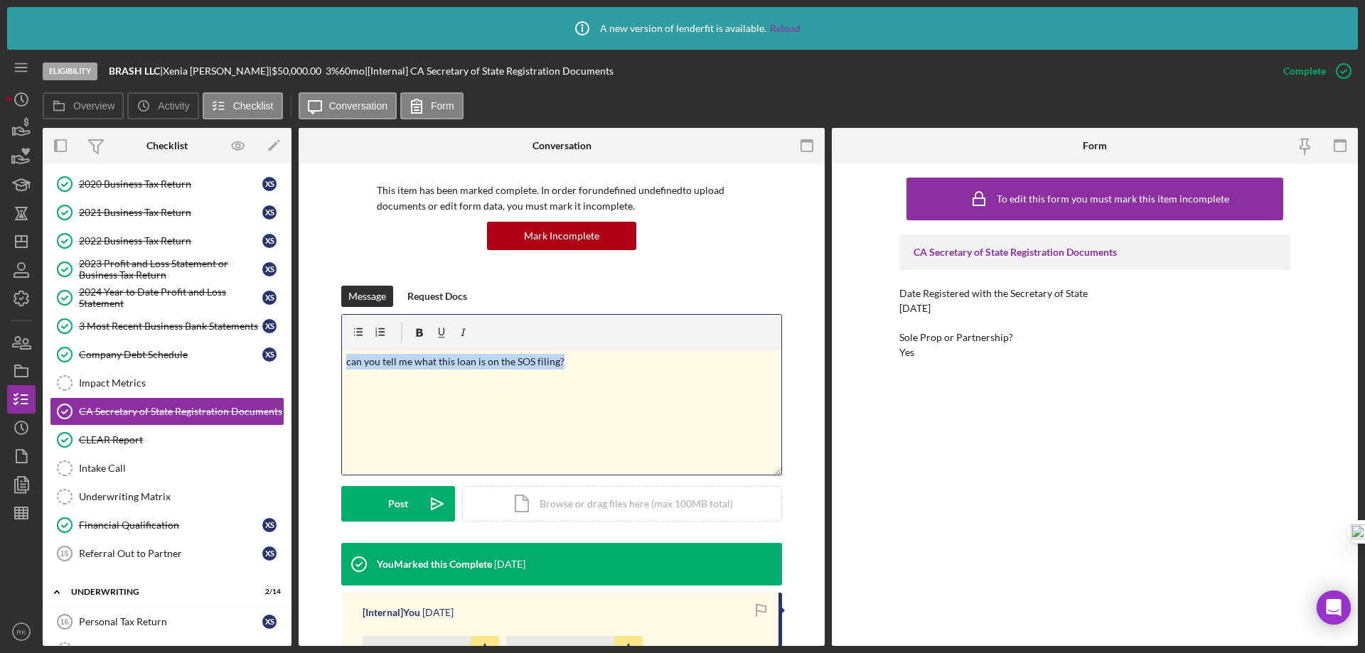
drag, startPoint x: 478, startPoint y: 367, endPoint x: 310, endPoint y: 373, distance: 168.6
click at [310, 373] on div "This item has been marked complete. In order for undefined undefined to upload …" at bounding box center [562, 515] width 526 height 893
click at [197, 321] on div "3 Most Recent Business Bank Statements" at bounding box center [170, 326] width 183 height 11
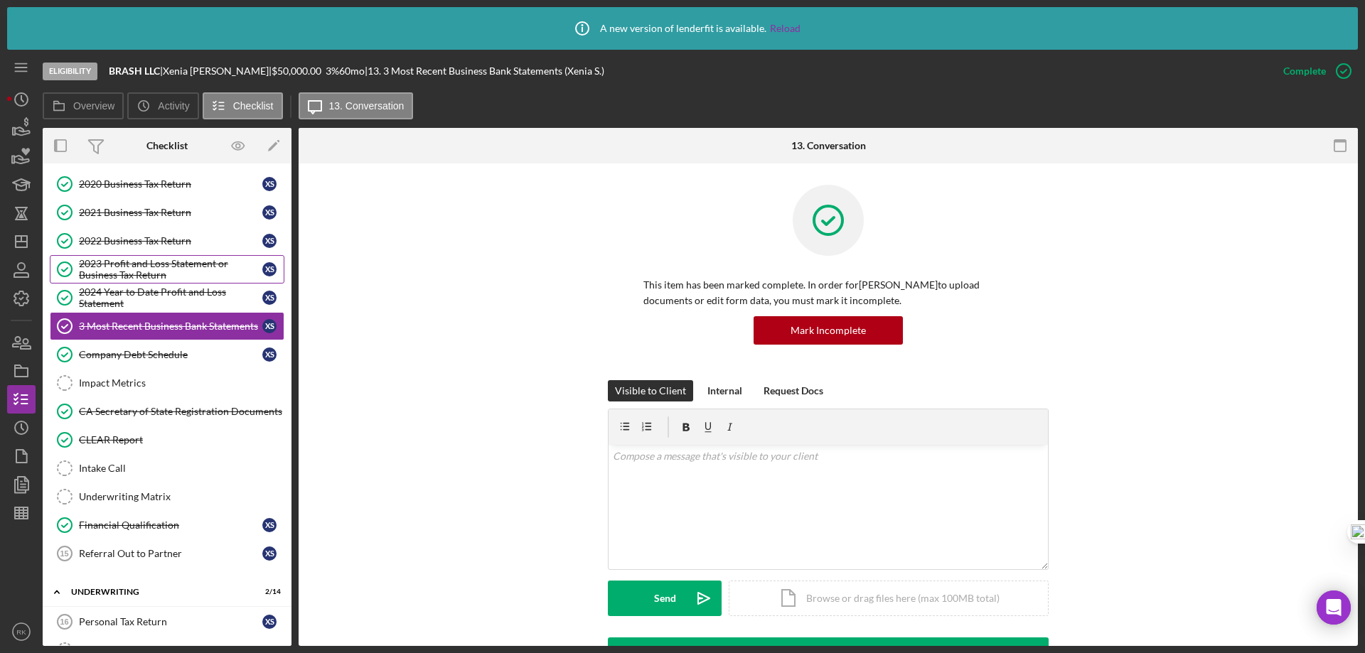
click at [210, 293] on div "2024 Year to Date Profit and Loss Statement" at bounding box center [170, 297] width 183 height 23
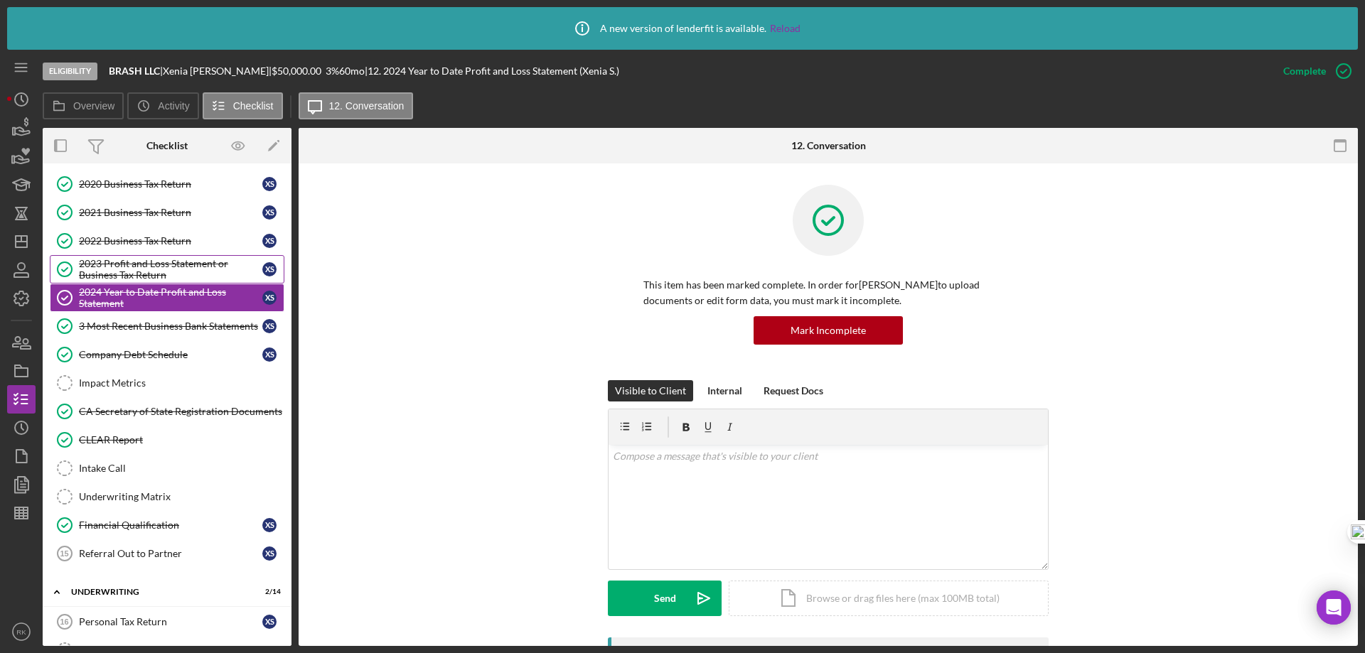
click at [193, 262] on div "2023 Profit and Loss Statement or Business Tax Return" at bounding box center [170, 269] width 183 height 23
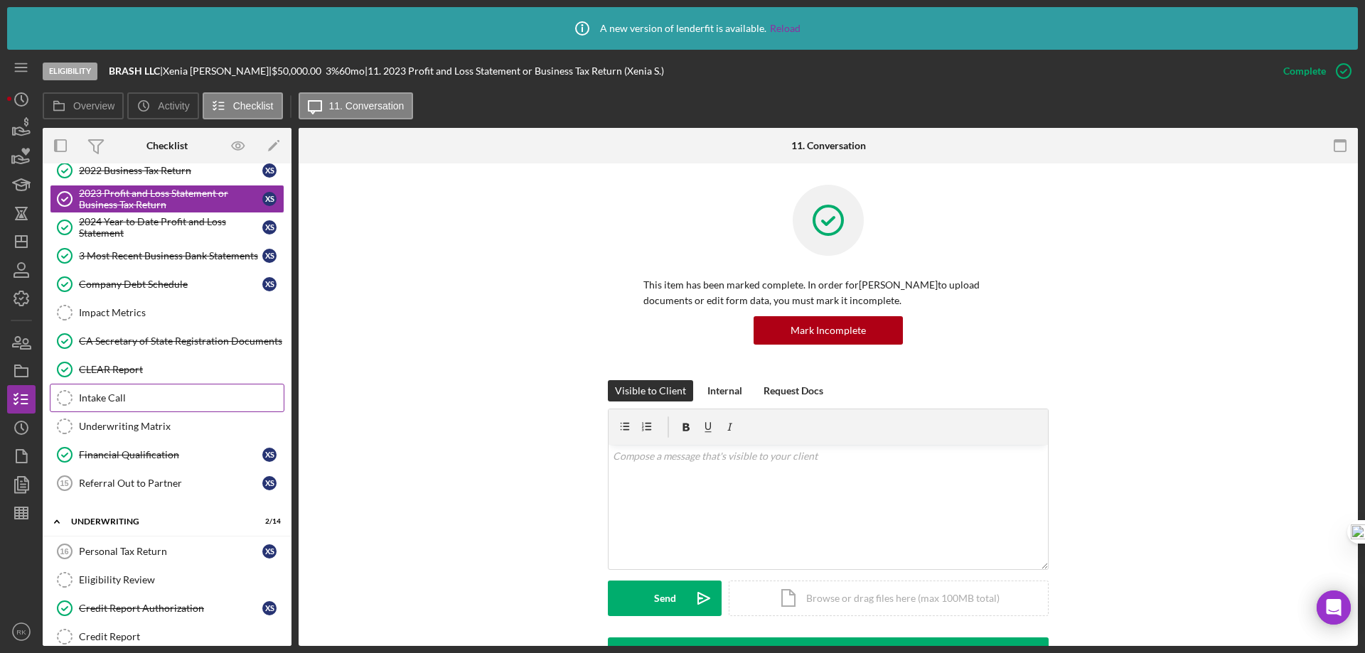
scroll to position [425, 0]
click at [124, 367] on div "CLEAR Report" at bounding box center [181, 368] width 205 height 11
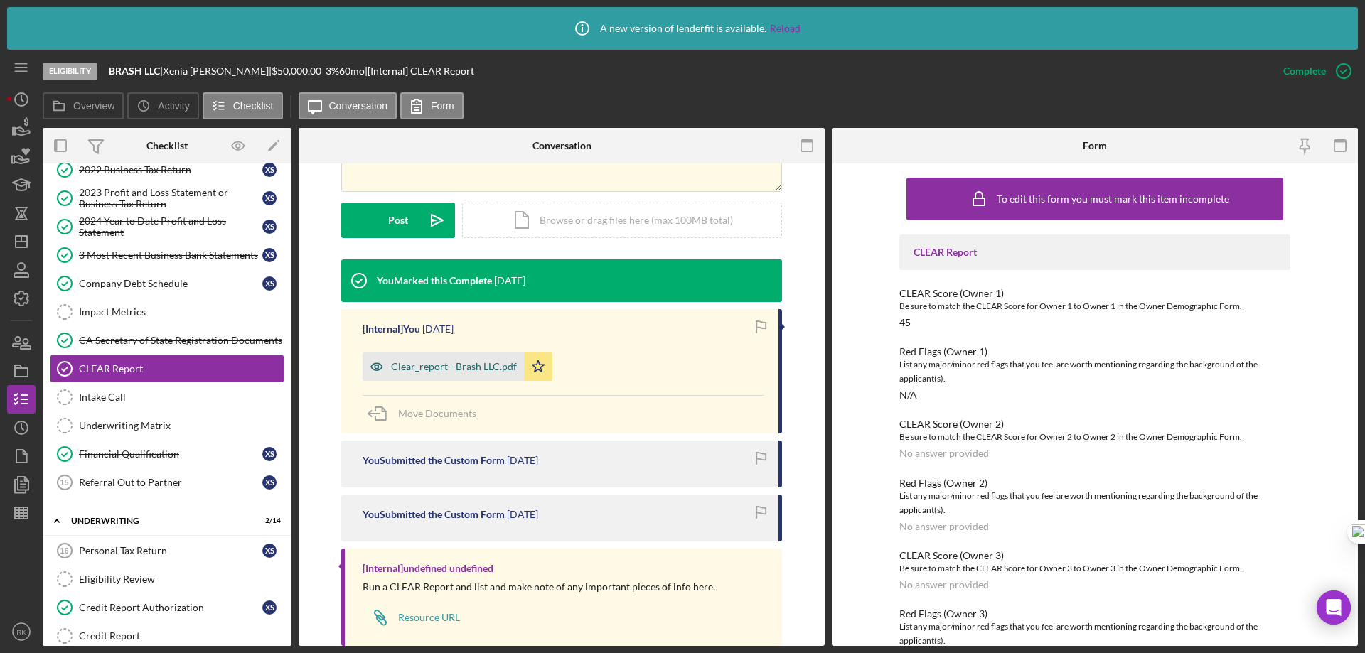
scroll to position [379, 0]
click at [450, 367] on div "Clear_report - Brash LLC.pdf" at bounding box center [454, 365] width 126 height 11
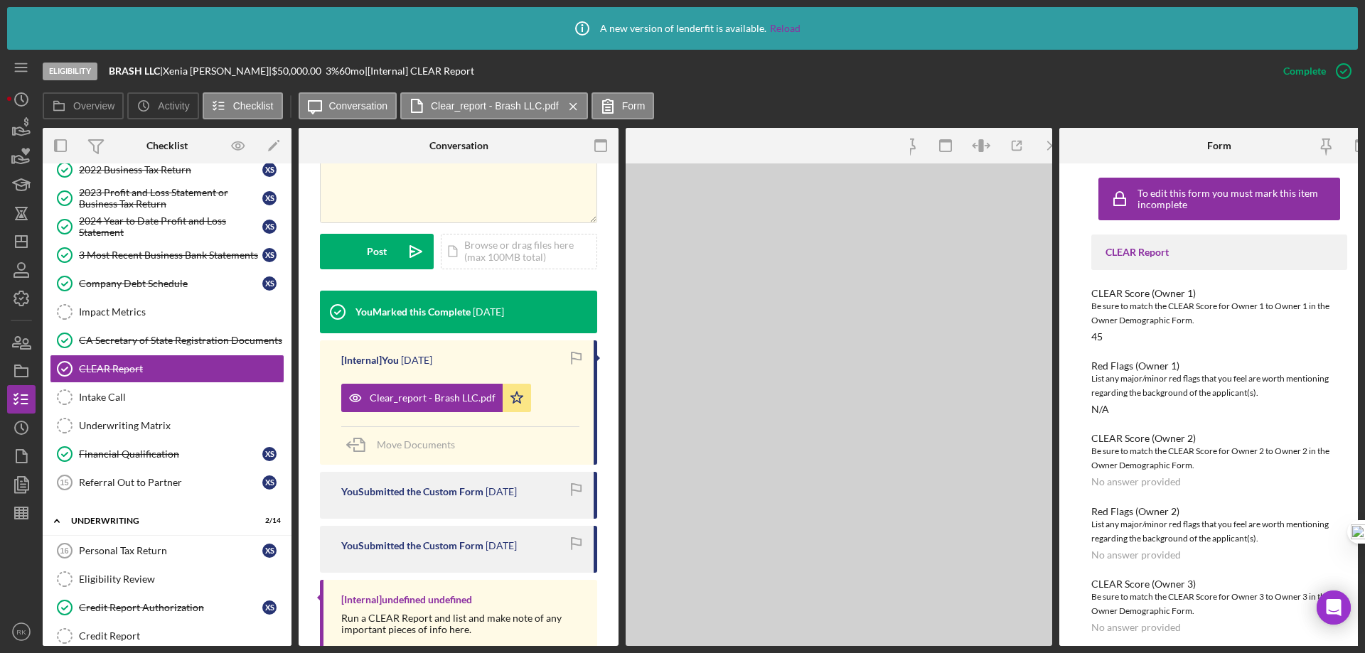
scroll to position [394, 0]
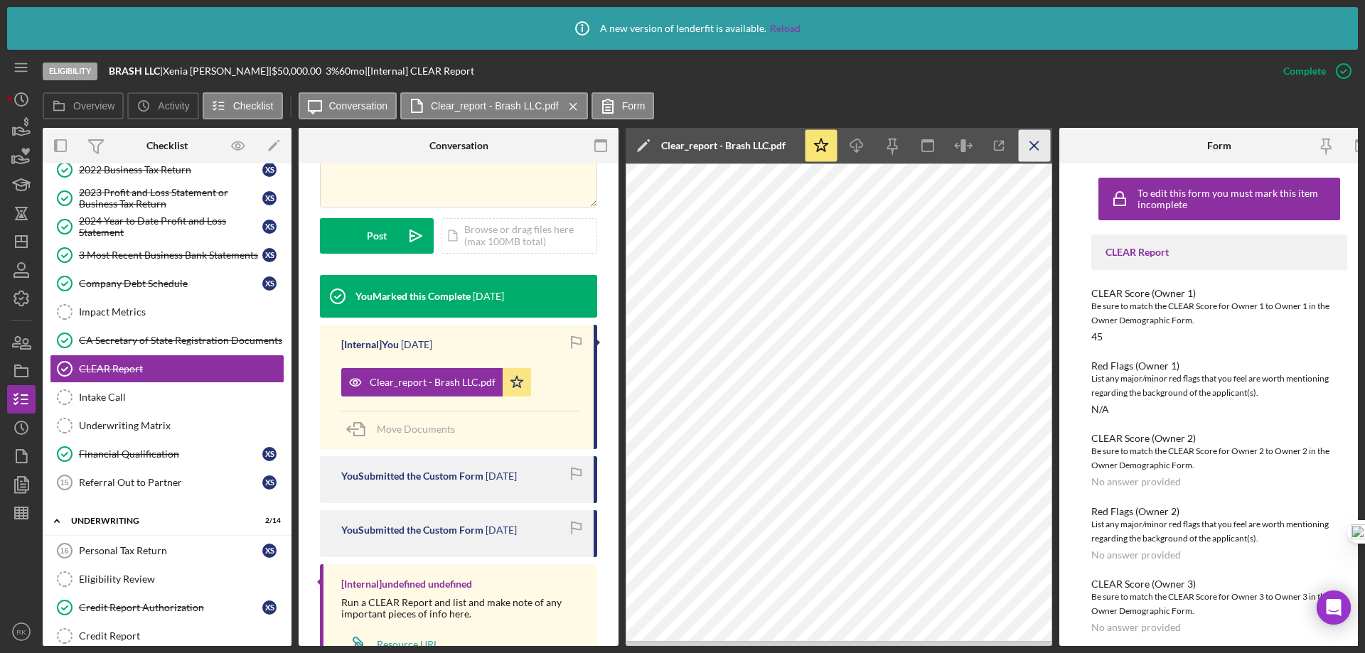
click at [1038, 149] on line "button" at bounding box center [1034, 145] width 8 height 8
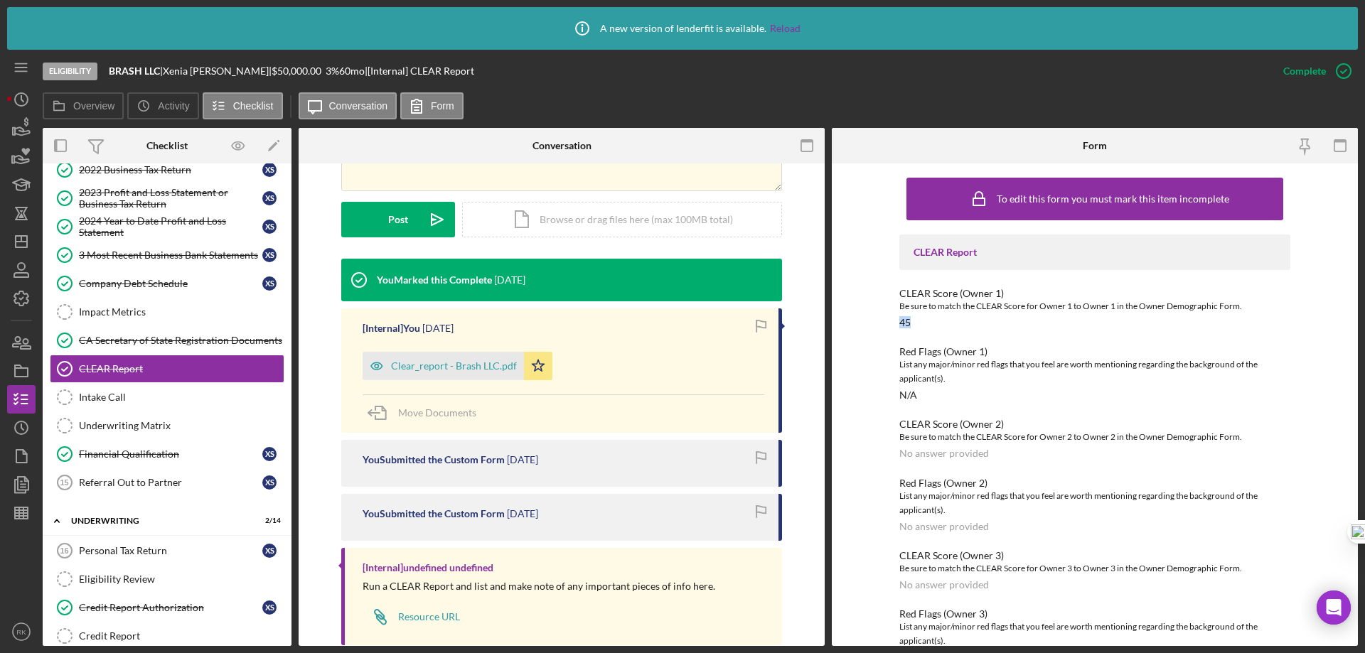
drag, startPoint x: 916, startPoint y: 317, endPoint x: 898, endPoint y: 319, distance: 17.9
click at [899, 319] on div "CLEAR Score (Owner 1) Be sure to match the CLEAR Score for Owner 1 to Owner 1 i…" at bounding box center [1094, 308] width 391 height 41
drag, startPoint x: 898, startPoint y: 350, endPoint x: 940, endPoint y: 382, distance: 52.7
click at [1035, 397] on div "Red Flags (Owner 1) List any major/minor red flags that you feel are worth ment…" at bounding box center [1094, 373] width 391 height 55
click at [114, 394] on div "Intake Call" at bounding box center [181, 397] width 205 height 11
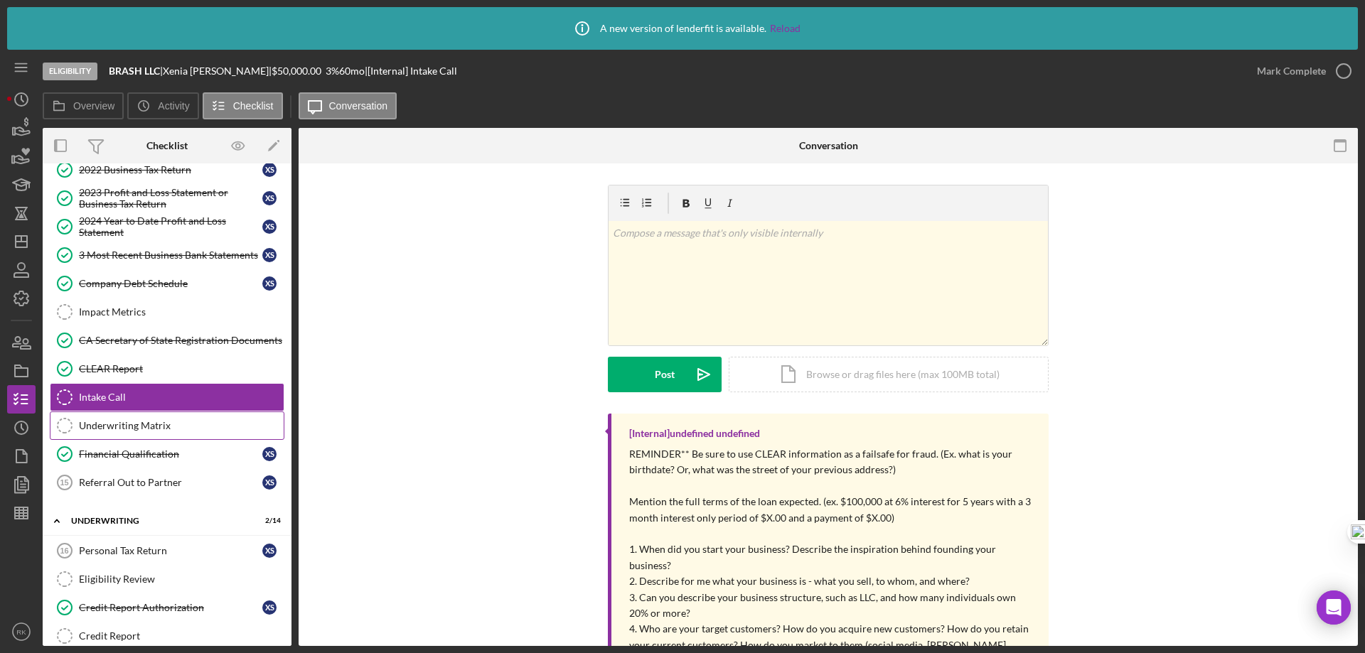
click at [131, 429] on div "Underwriting Matrix" at bounding box center [181, 425] width 205 height 11
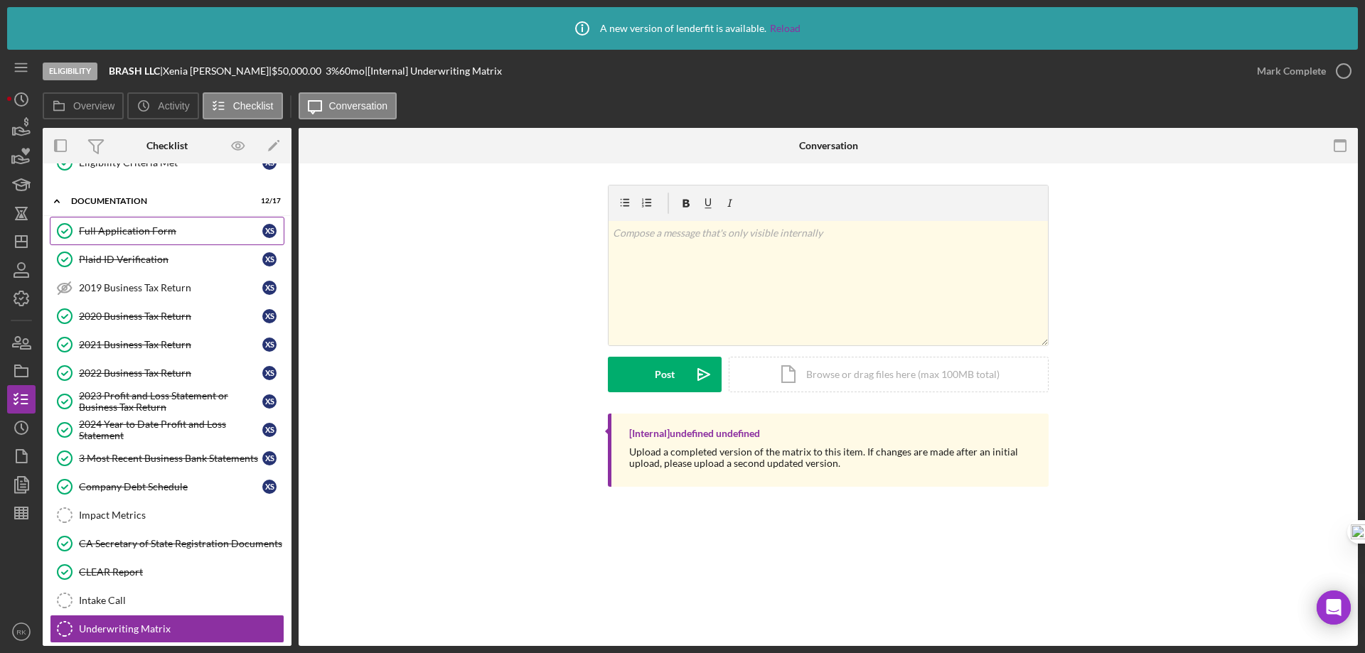
drag, startPoint x: 157, startPoint y: 294, endPoint x: 140, endPoint y: 287, distance: 18.5
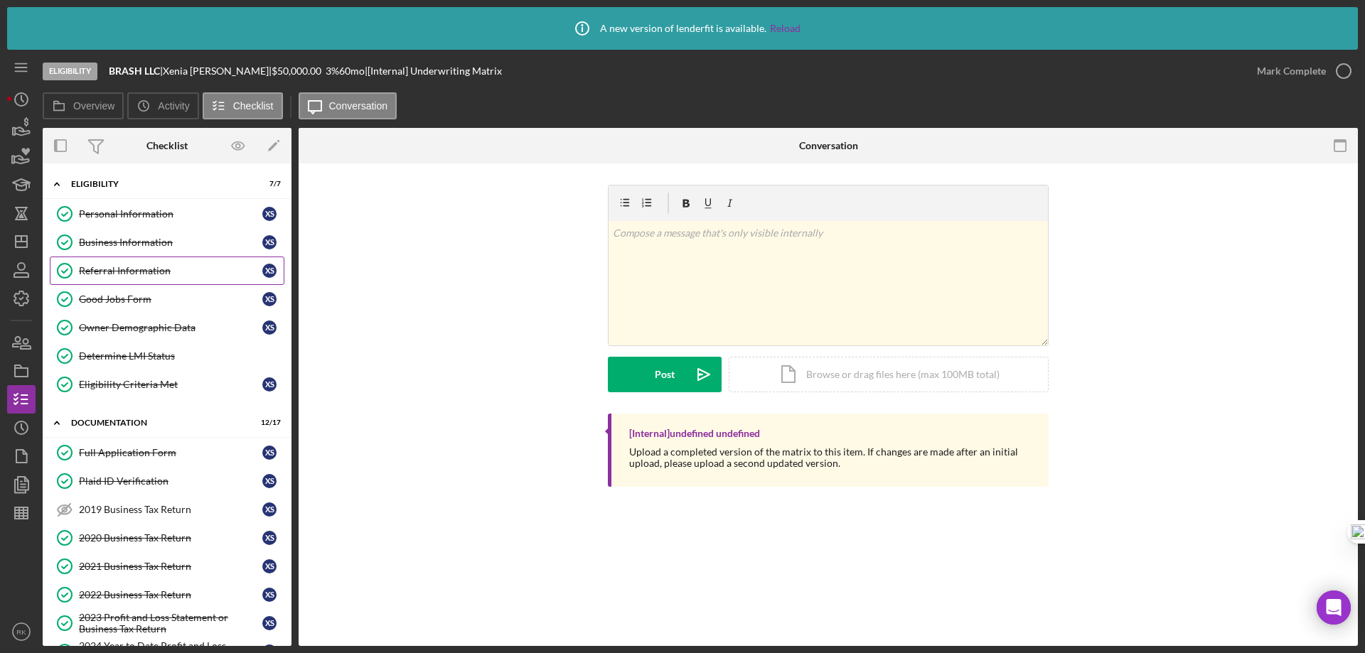
drag, startPoint x: 115, startPoint y: 246, endPoint x: 186, endPoint y: 271, distance: 74.6
click at [115, 246] on div "Business Information" at bounding box center [170, 242] width 183 height 11
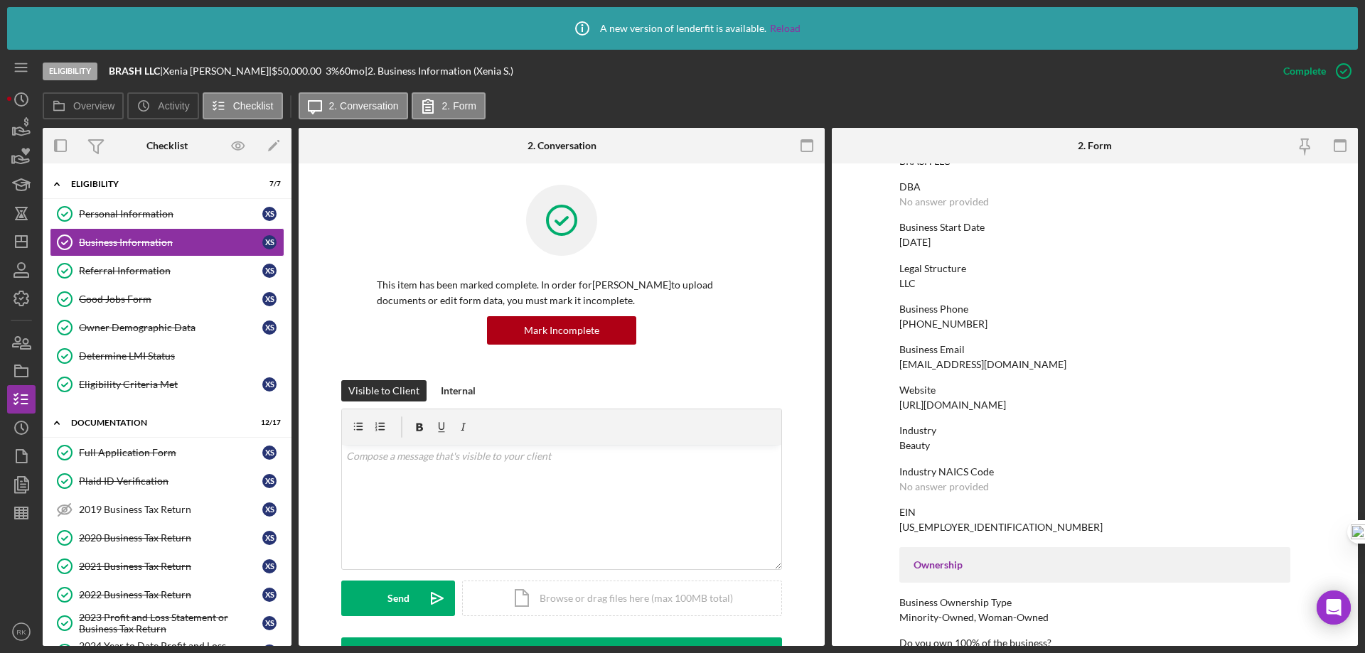
scroll to position [95, 0]
drag, startPoint x: 997, startPoint y: 399, endPoint x: 897, endPoint y: 409, distance: 100.8
click at [899, 409] on div "Website [URL][DOMAIN_NAME]" at bounding box center [1094, 397] width 391 height 26
copy div "[URL][DOMAIN_NAME]"
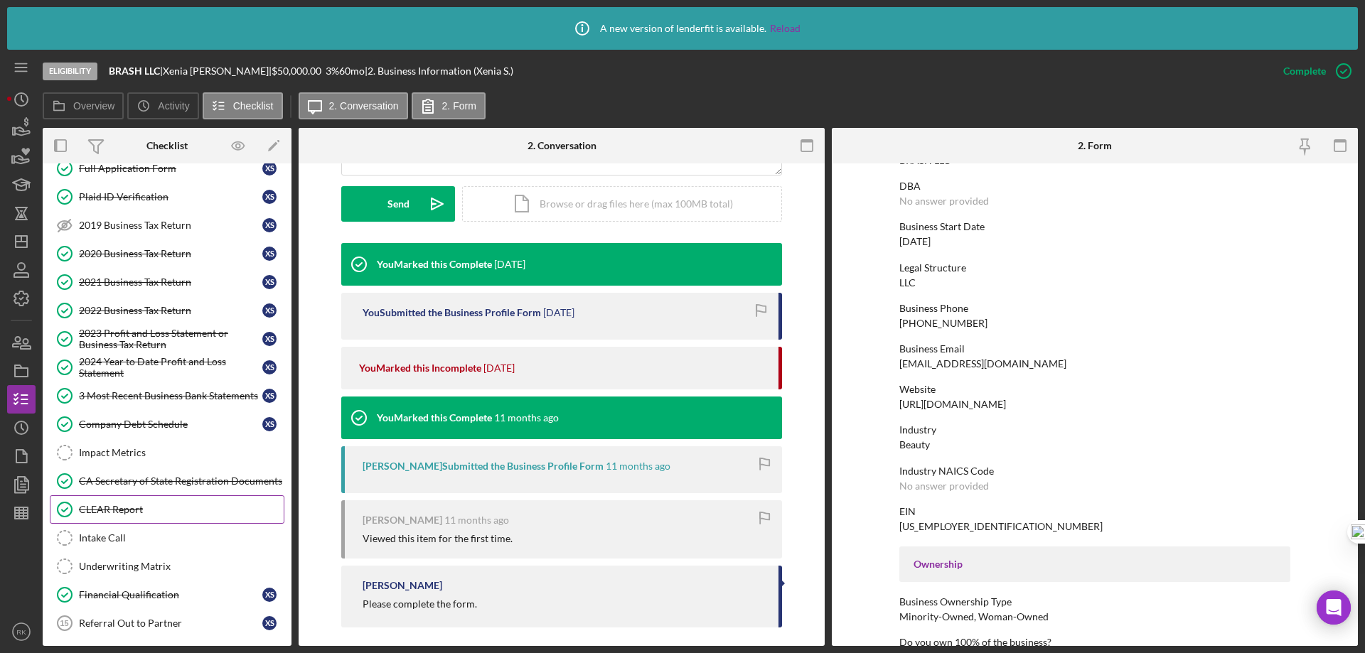
scroll to position [400, 0]
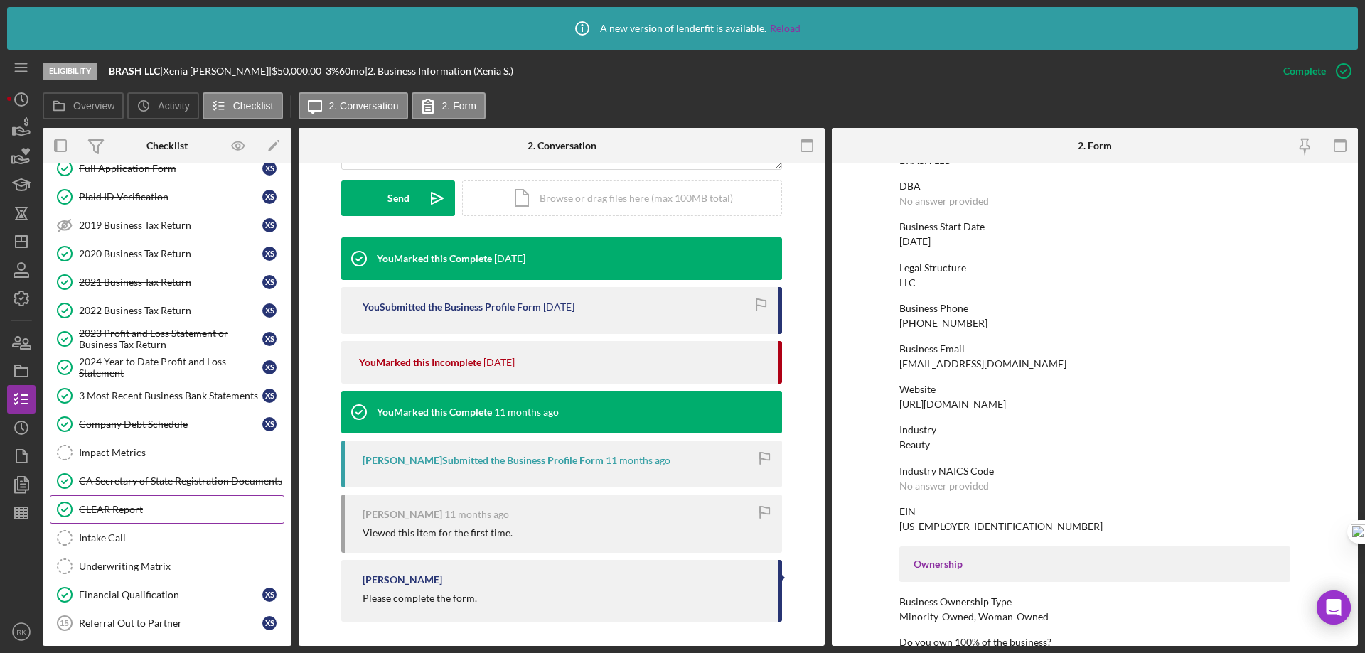
click at [115, 498] on link "CLEAR Report CLEAR Report" at bounding box center [167, 509] width 235 height 28
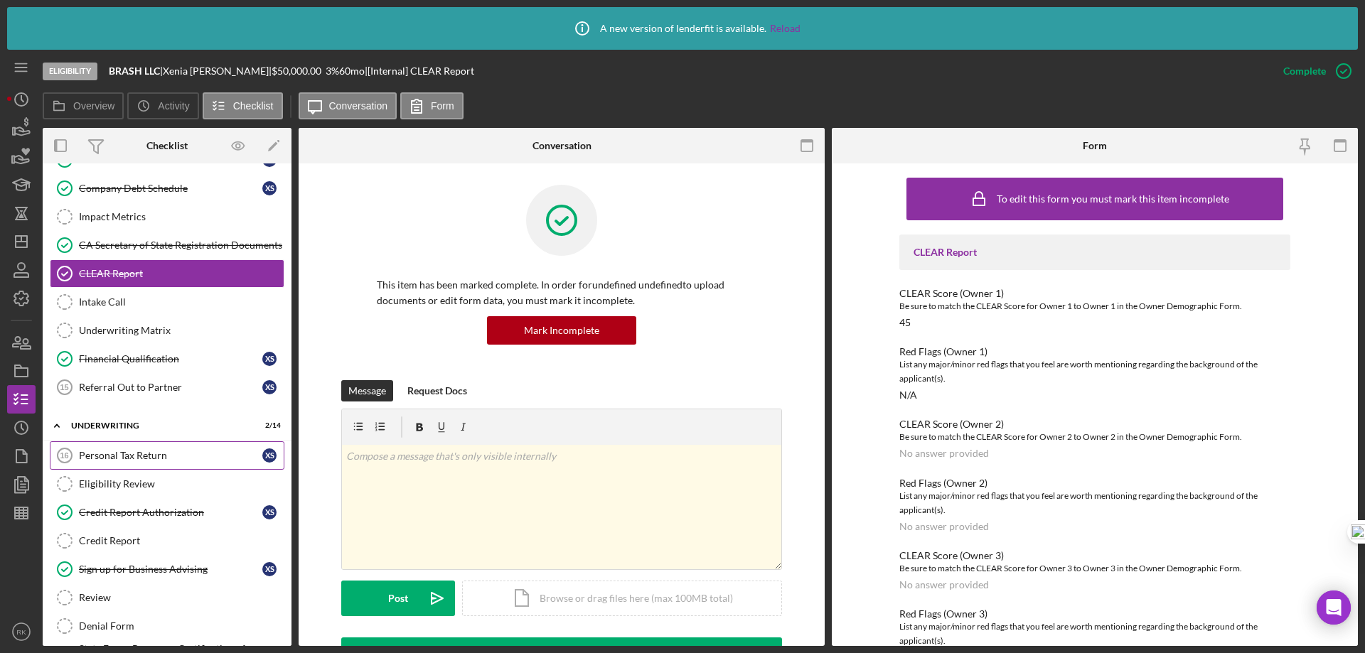
scroll to position [521, 0]
click at [118, 458] on div "Personal Tax Return" at bounding box center [170, 454] width 183 height 11
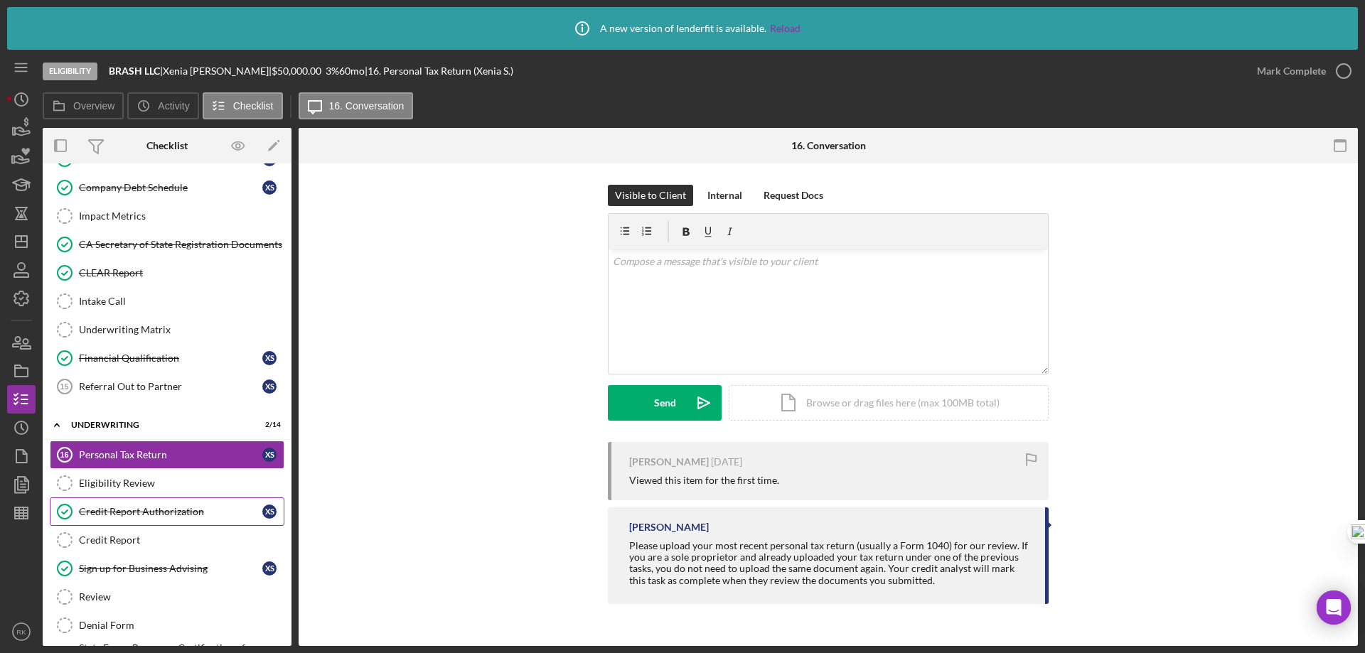
click at [126, 517] on div "Credit Report Authorization" at bounding box center [170, 511] width 183 height 11
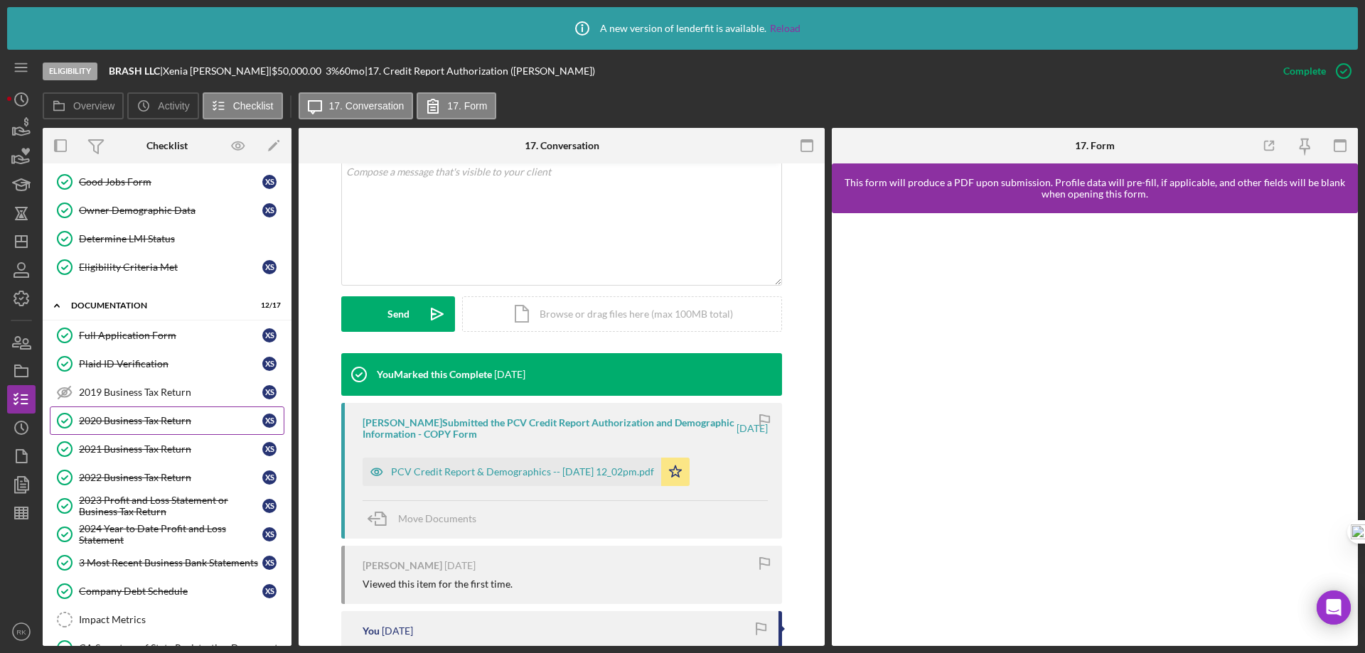
scroll to position [118, 0]
click at [20, 242] on line "button" at bounding box center [21, 242] width 11 height 0
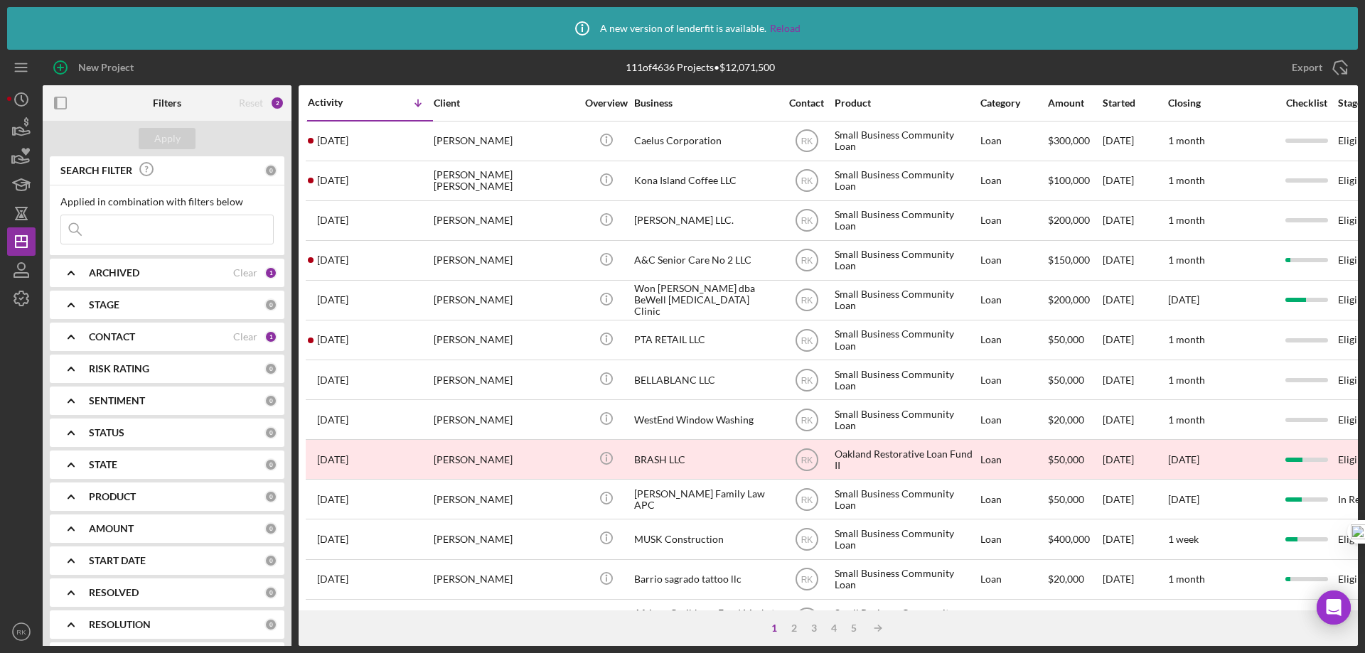
click at [58, 104] on icon "button" at bounding box center [61, 103] width 32 height 32
